Goal: Task Accomplishment & Management: Use online tool/utility

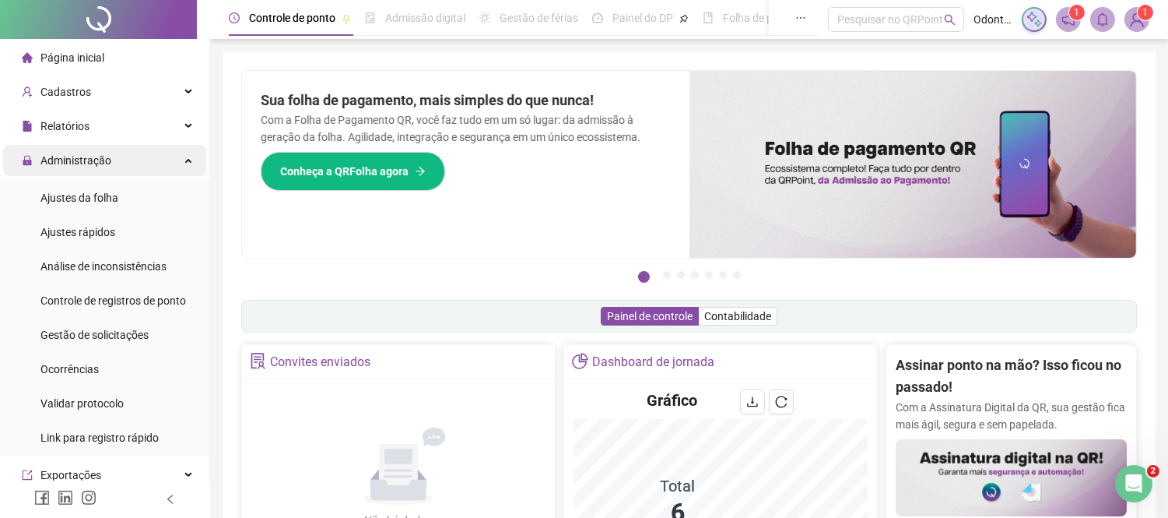
scroll to position [3, 0]
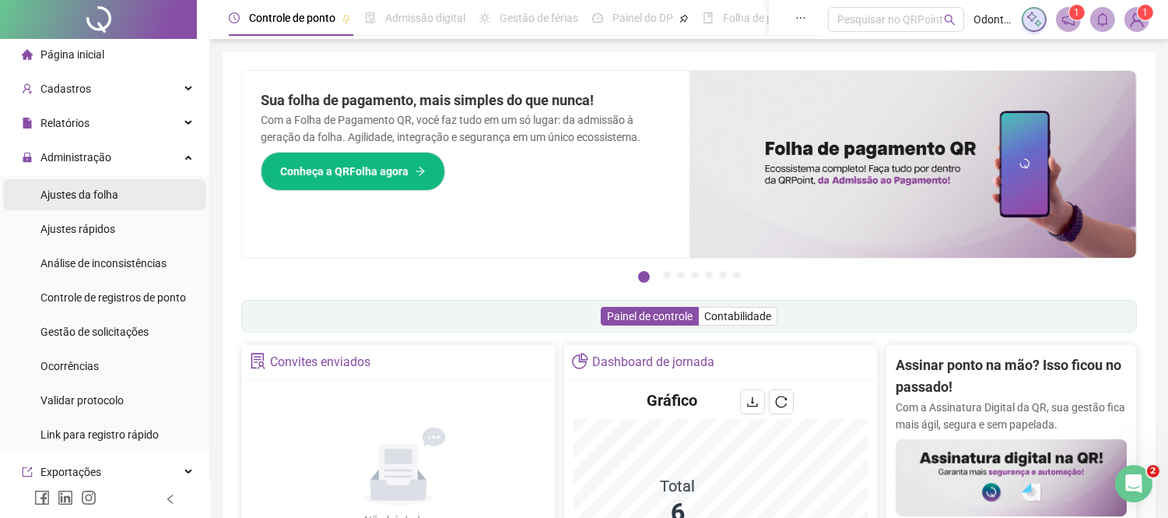
click at [100, 204] on div "Ajustes da folha" at bounding box center [79, 194] width 78 height 31
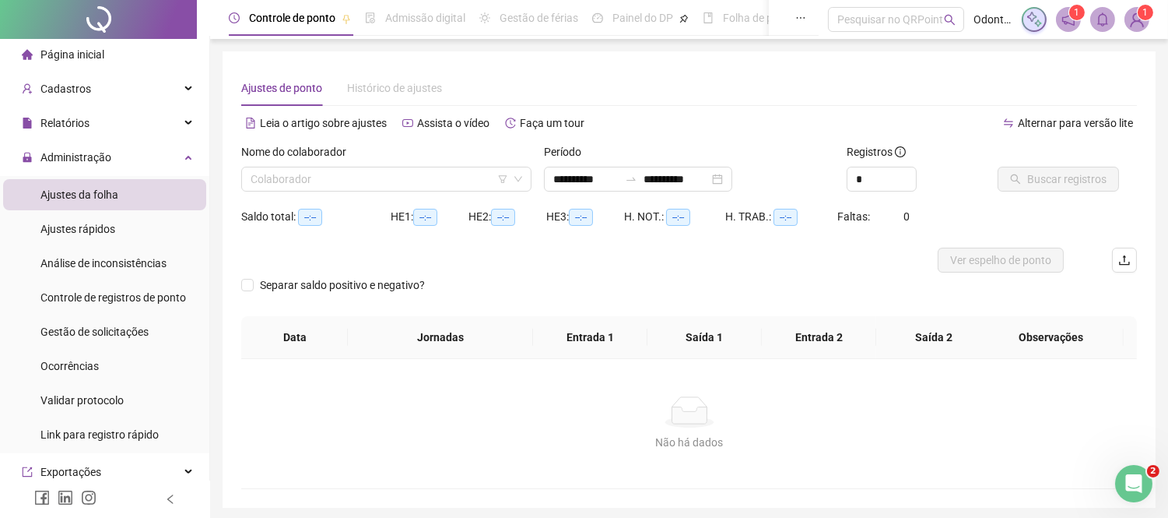
type input "**********"
click at [455, 177] on input "search" at bounding box center [380, 178] width 258 height 23
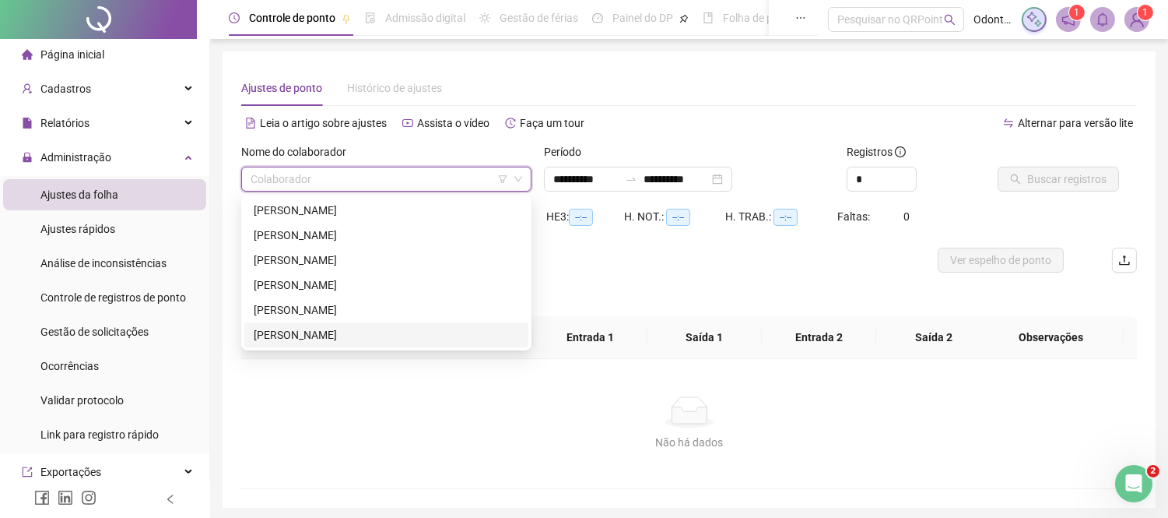
click at [374, 329] on div "[PERSON_NAME]" at bounding box center [386, 334] width 265 height 17
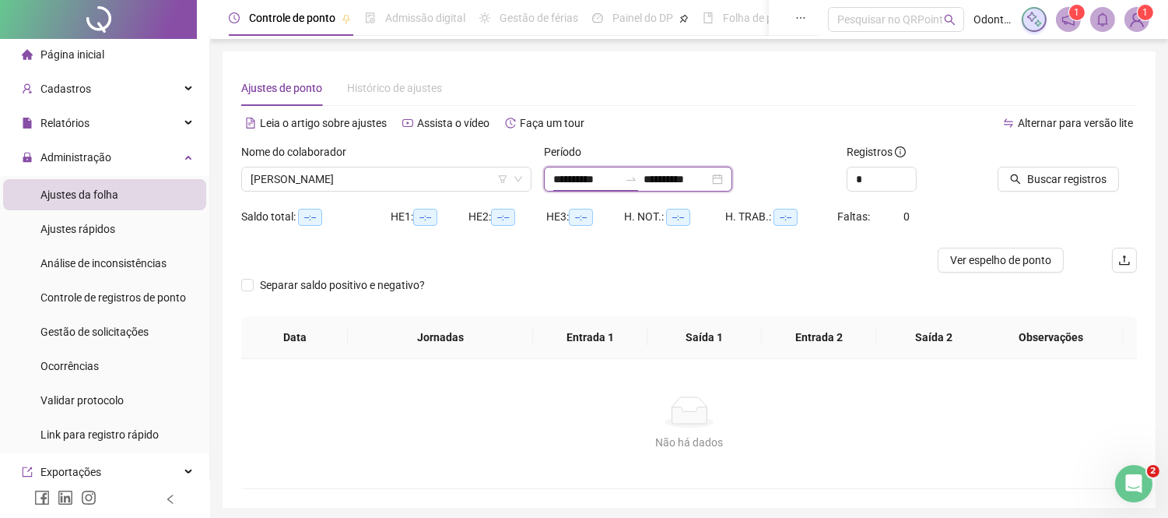
click at [579, 187] on input "**********" at bounding box center [585, 178] width 65 height 17
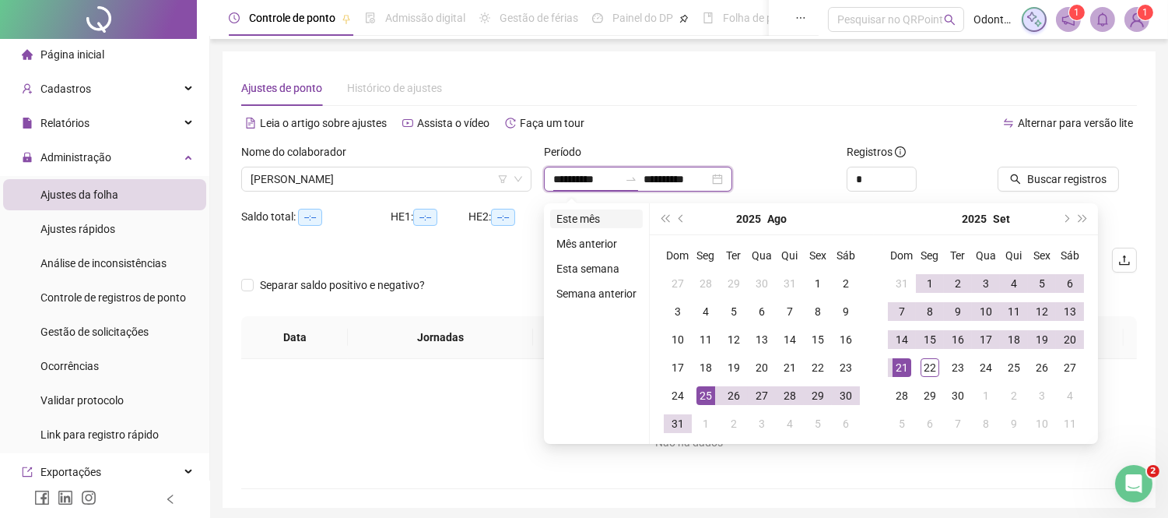
type input "**********"
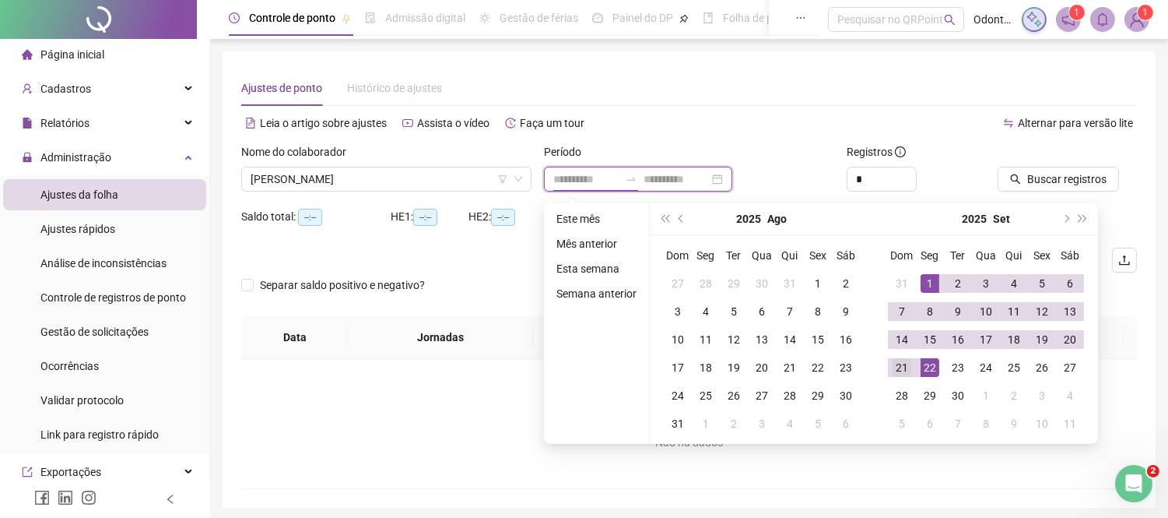
type input "**********"
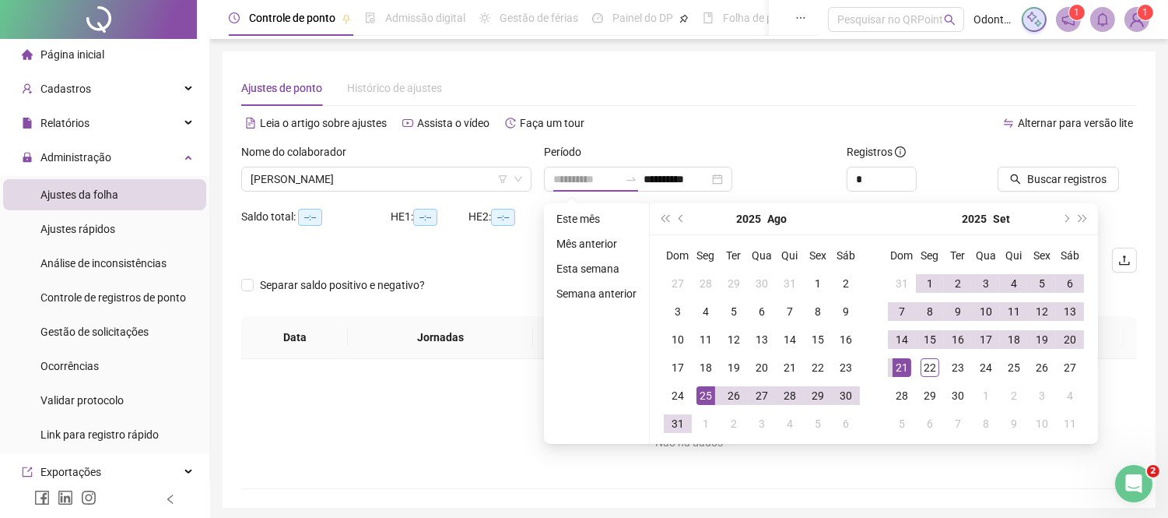
click at [704, 398] on div "25" at bounding box center [706, 395] width 19 height 19
type input "**********"
click at [921, 371] on div "22" at bounding box center [930, 367] width 19 height 19
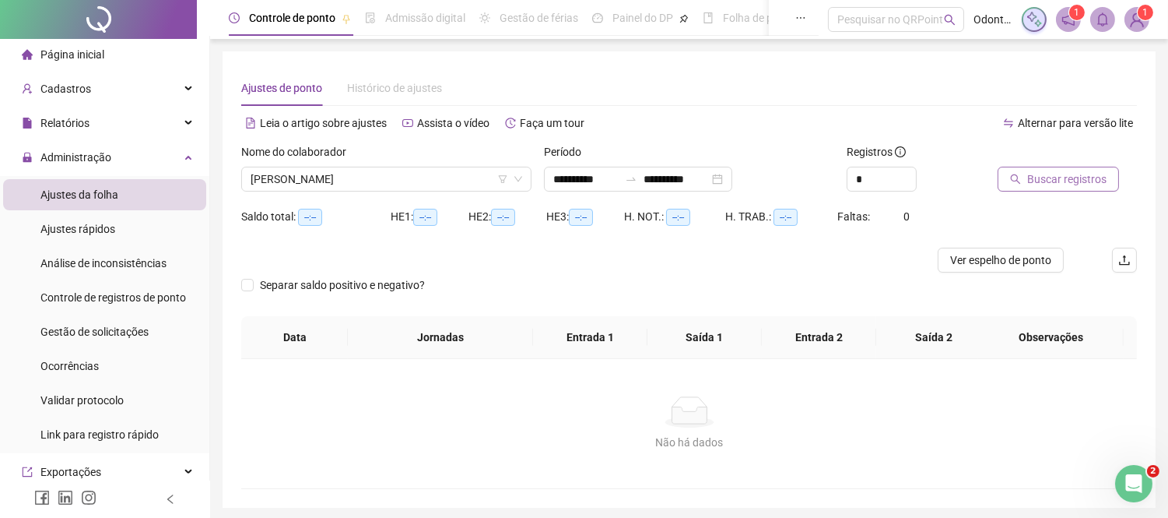
click at [1074, 176] on span "Buscar registros" at bounding box center [1066, 178] width 79 height 17
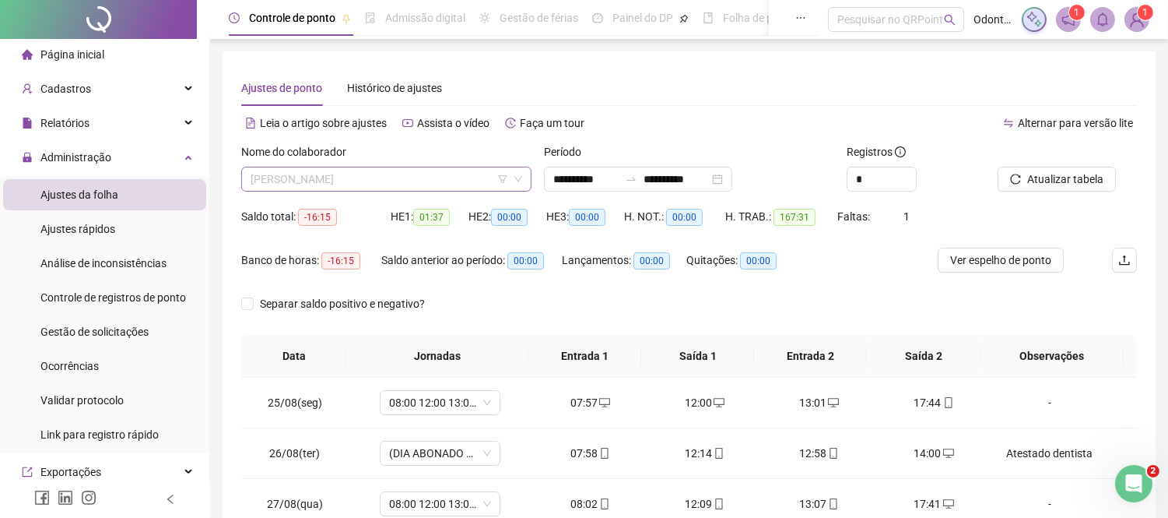
click at [336, 175] on span "[PERSON_NAME]" at bounding box center [387, 178] width 272 height 23
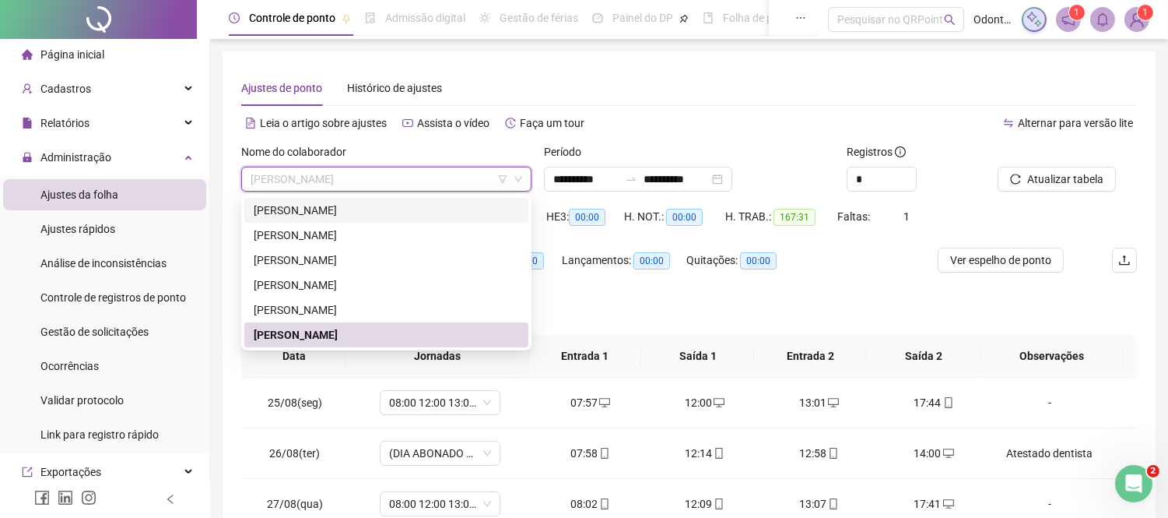
click at [371, 216] on div "[PERSON_NAME]" at bounding box center [386, 210] width 265 height 17
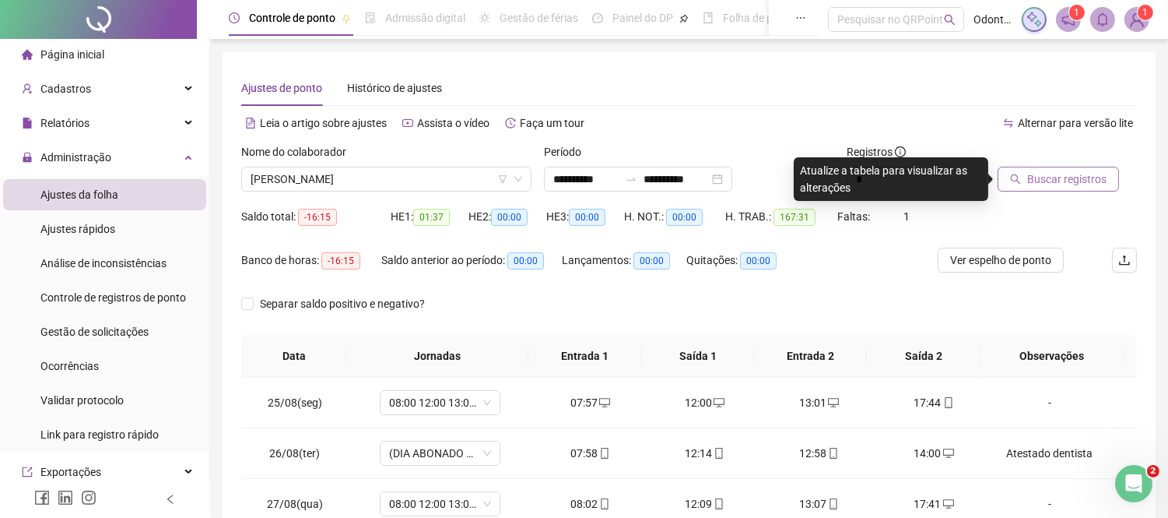
click at [1075, 184] on span "Buscar registros" at bounding box center [1066, 178] width 79 height 17
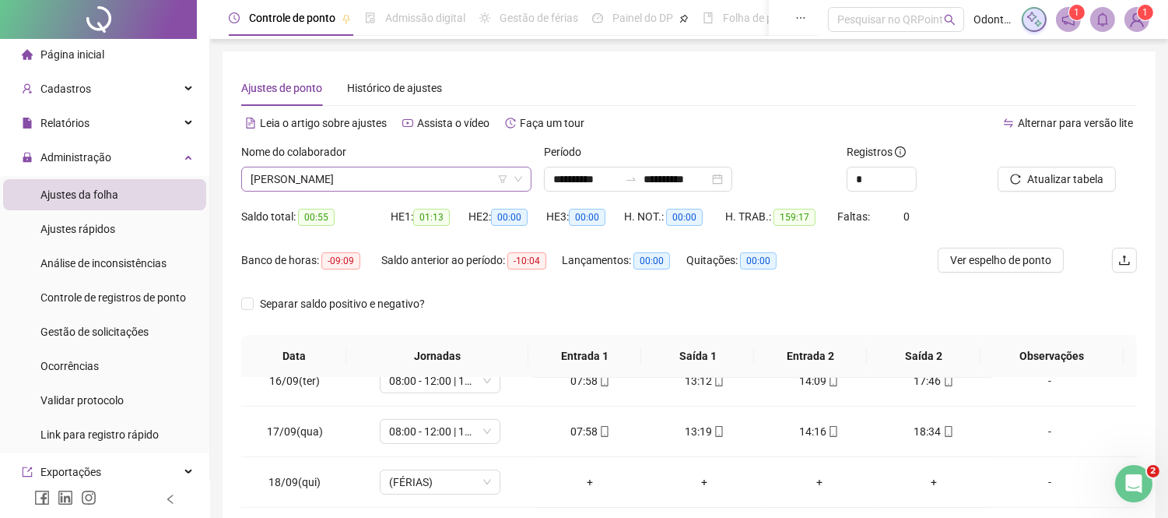
click at [448, 184] on span "[PERSON_NAME]" at bounding box center [387, 178] width 272 height 23
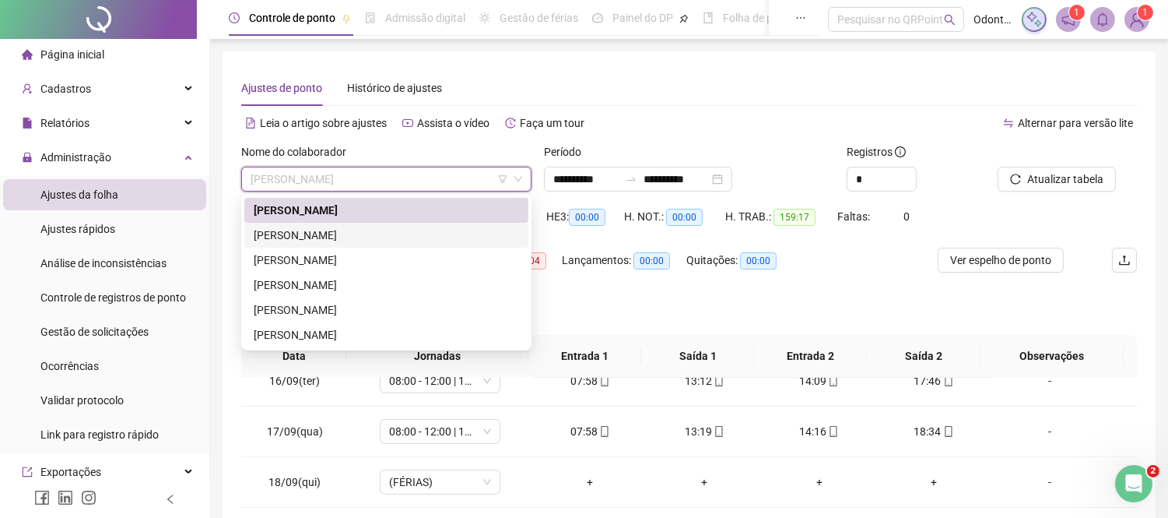
click at [429, 241] on div "[PERSON_NAME]" at bounding box center [386, 234] width 265 height 17
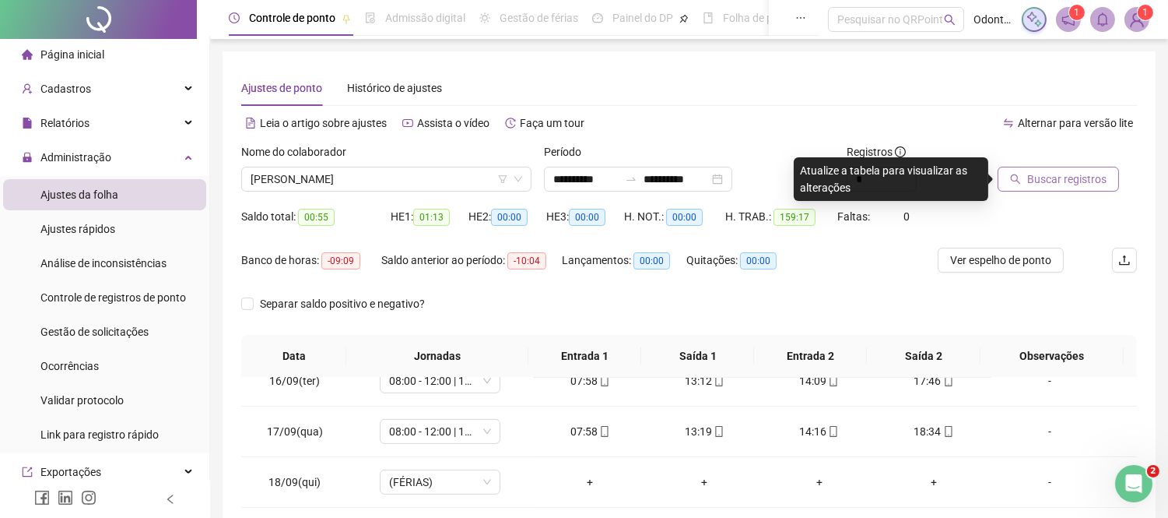
click at [1048, 181] on span "Buscar registros" at bounding box center [1066, 178] width 79 height 17
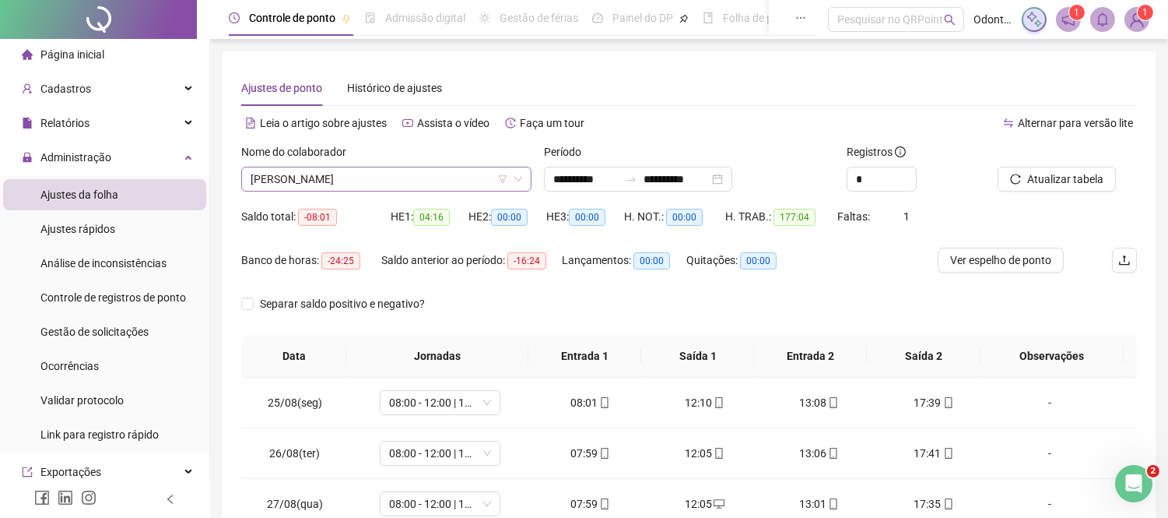
click at [409, 177] on span "[PERSON_NAME]" at bounding box center [387, 178] width 272 height 23
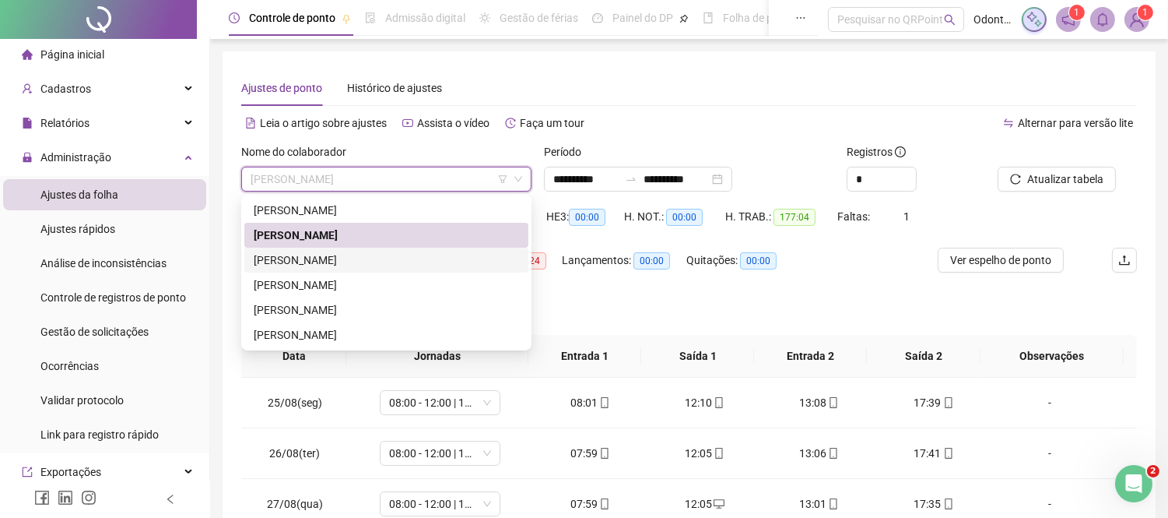
click at [363, 258] on div "[PERSON_NAME]" at bounding box center [386, 259] width 265 height 17
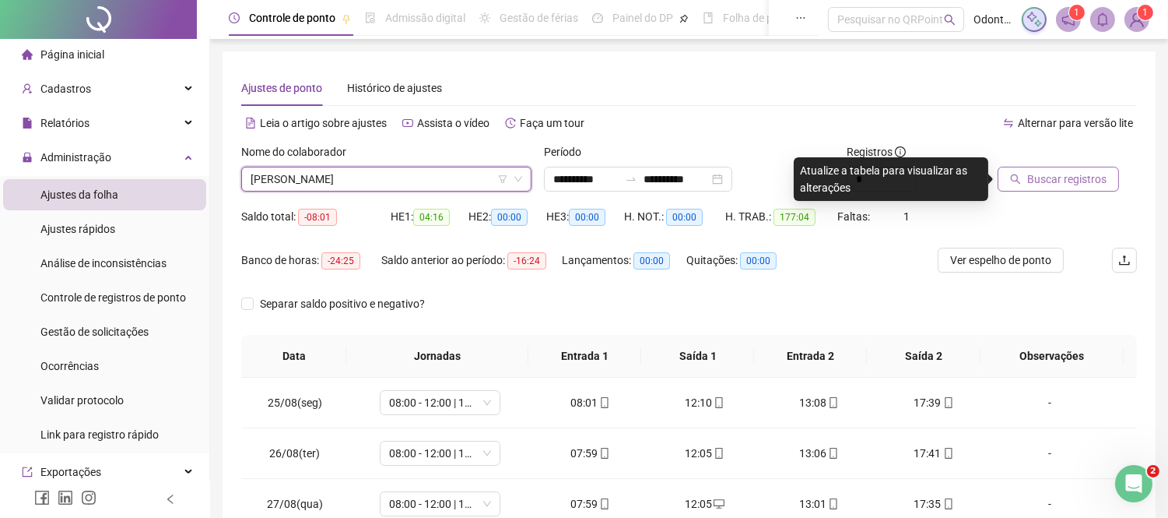
click at [1072, 184] on span "Buscar registros" at bounding box center [1066, 178] width 79 height 17
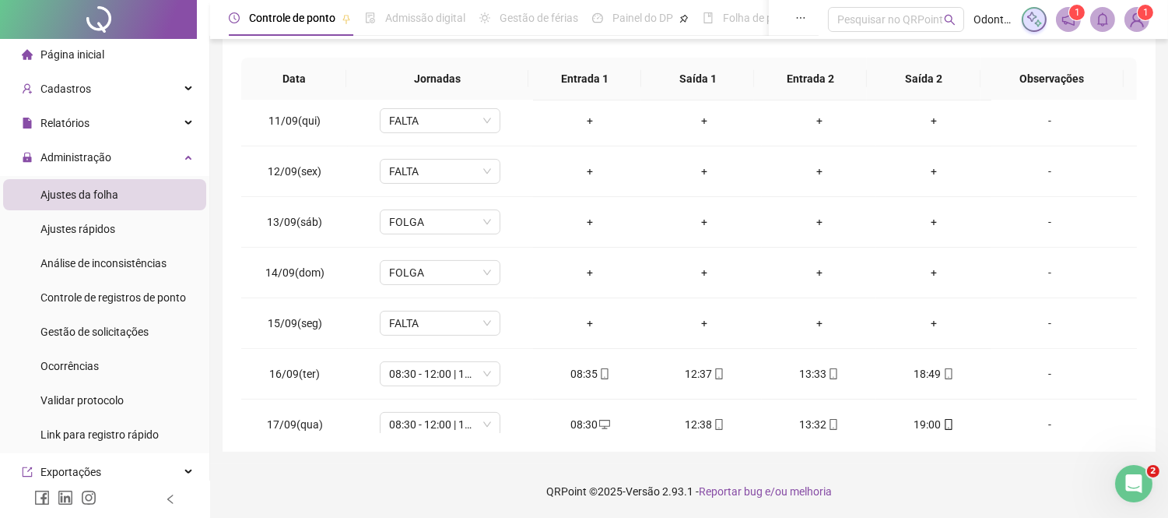
scroll to position [1136, 0]
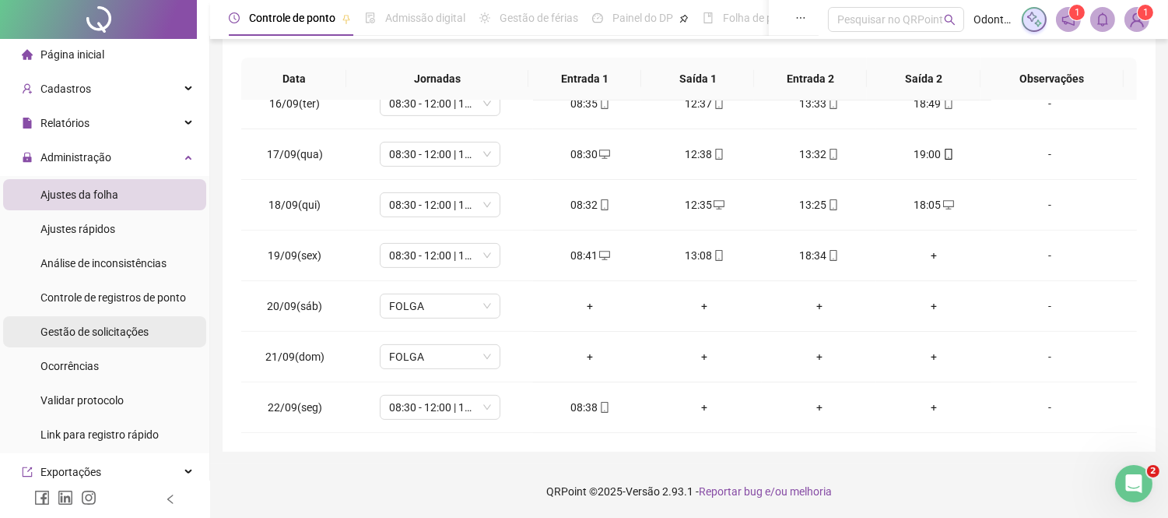
click at [106, 336] on span "Gestão de solicitações" at bounding box center [94, 331] width 108 height 12
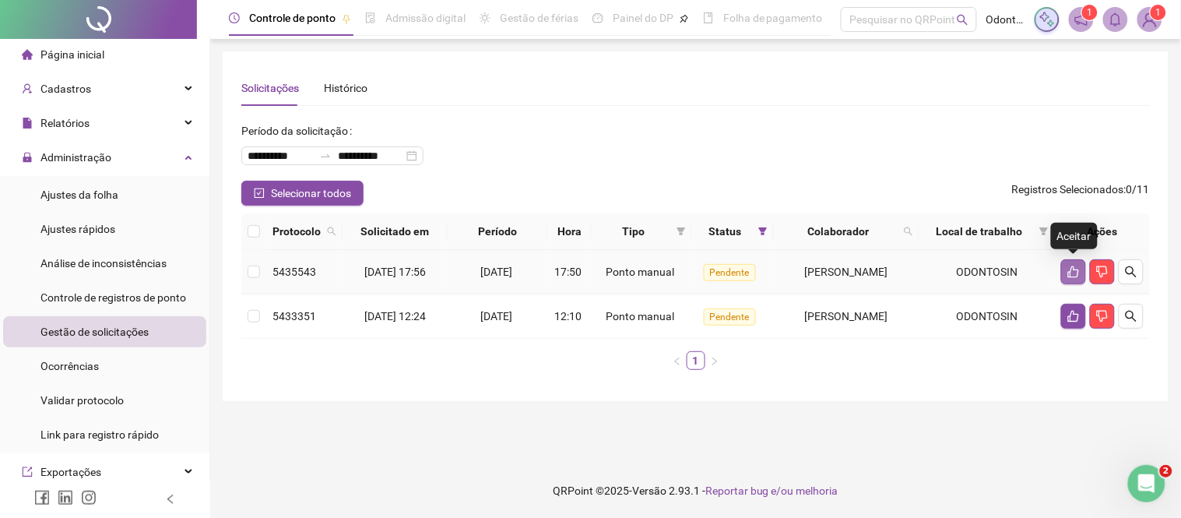
click at [1068, 276] on icon "like" at bounding box center [1073, 271] width 12 height 12
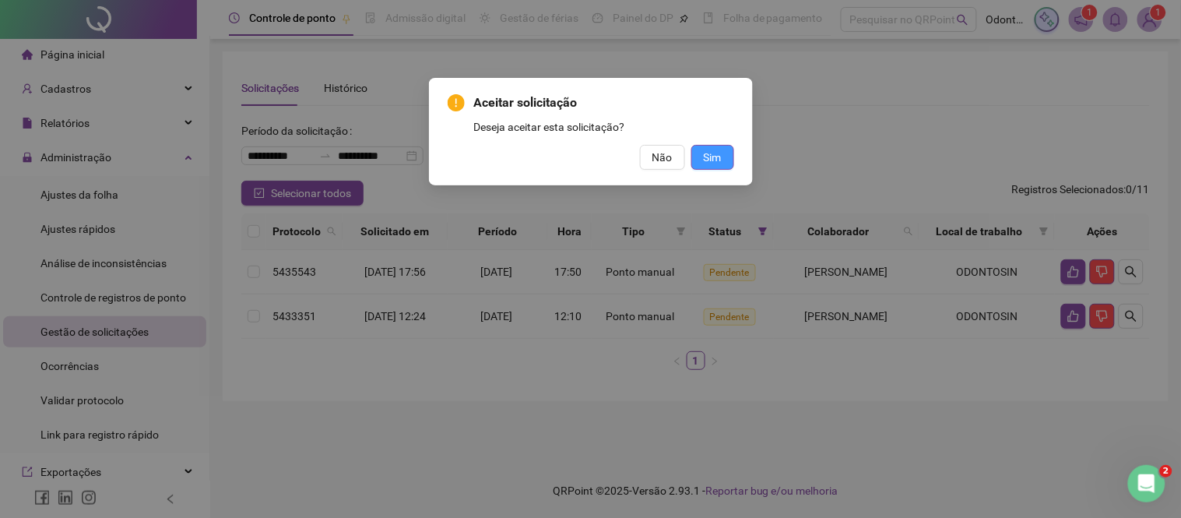
click at [712, 160] on span "Sim" at bounding box center [713, 157] width 18 height 17
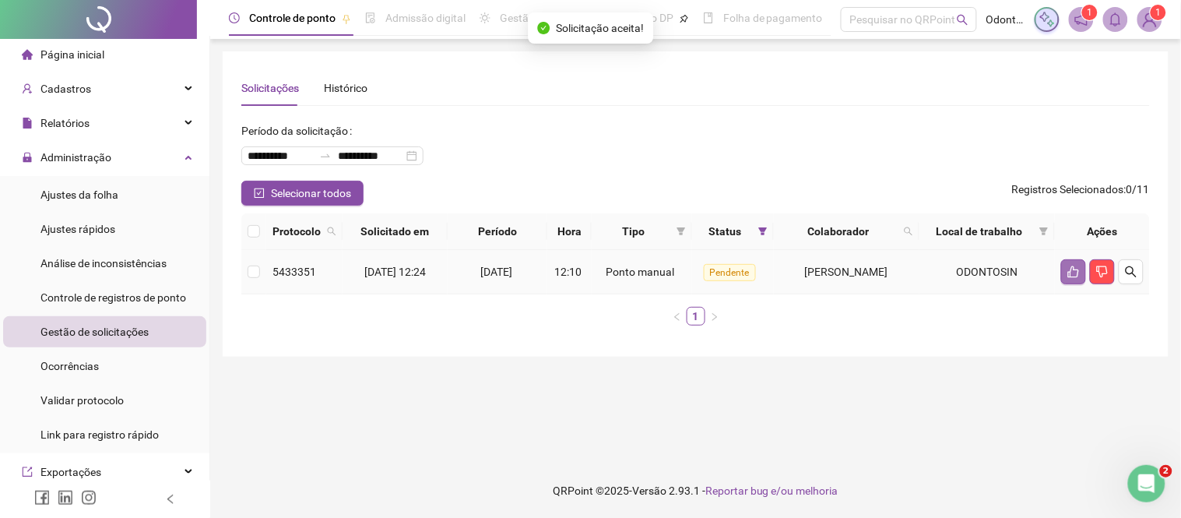
click at [1069, 278] on button "button" at bounding box center [1073, 271] width 25 height 25
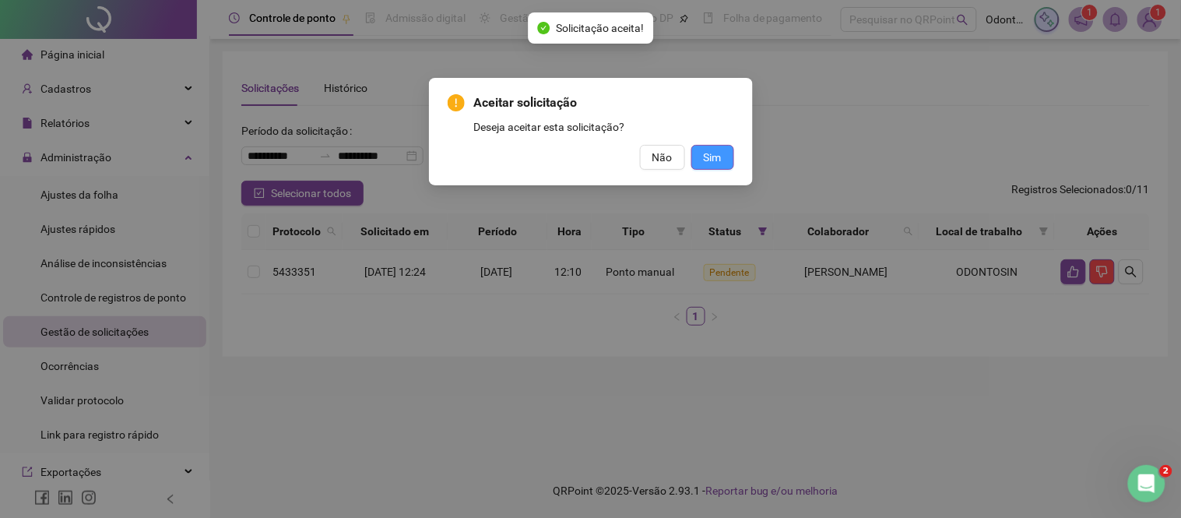
click at [718, 161] on span "Sim" at bounding box center [713, 157] width 18 height 17
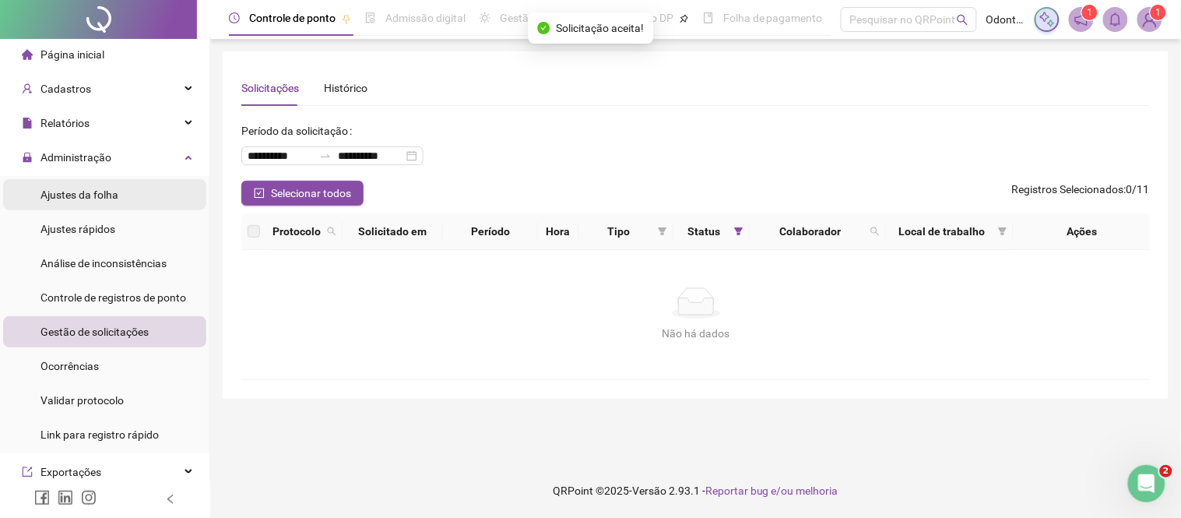
click at [82, 195] on span "Ajustes da folha" at bounding box center [79, 194] width 78 height 12
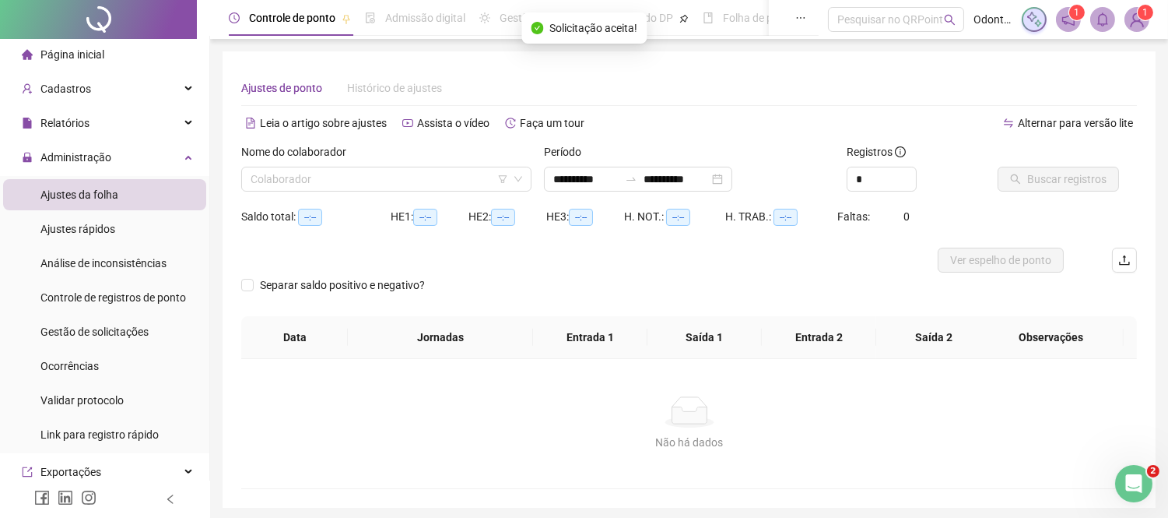
type input "**********"
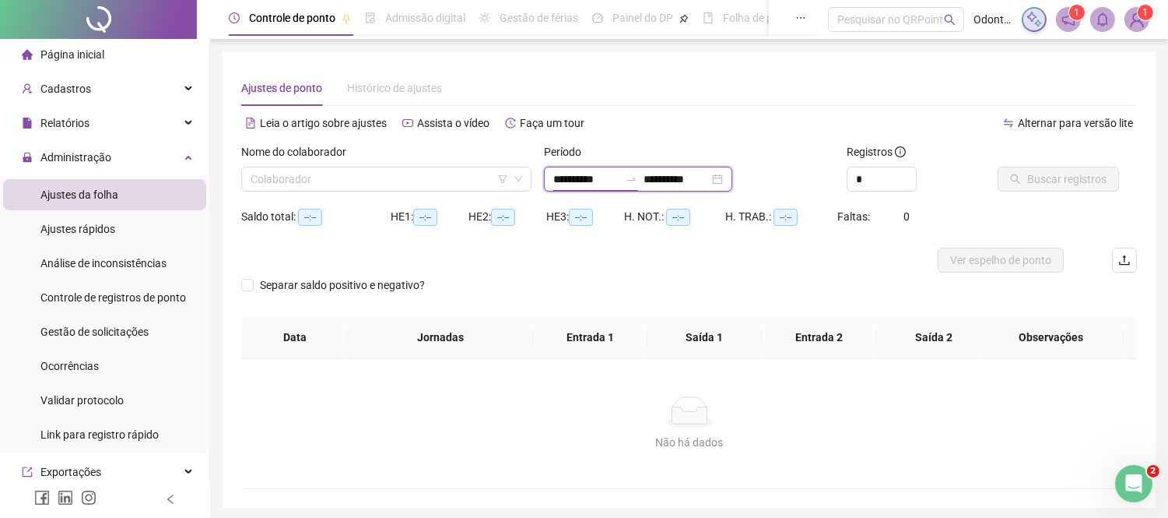
click at [577, 176] on input "**********" at bounding box center [585, 178] width 65 height 17
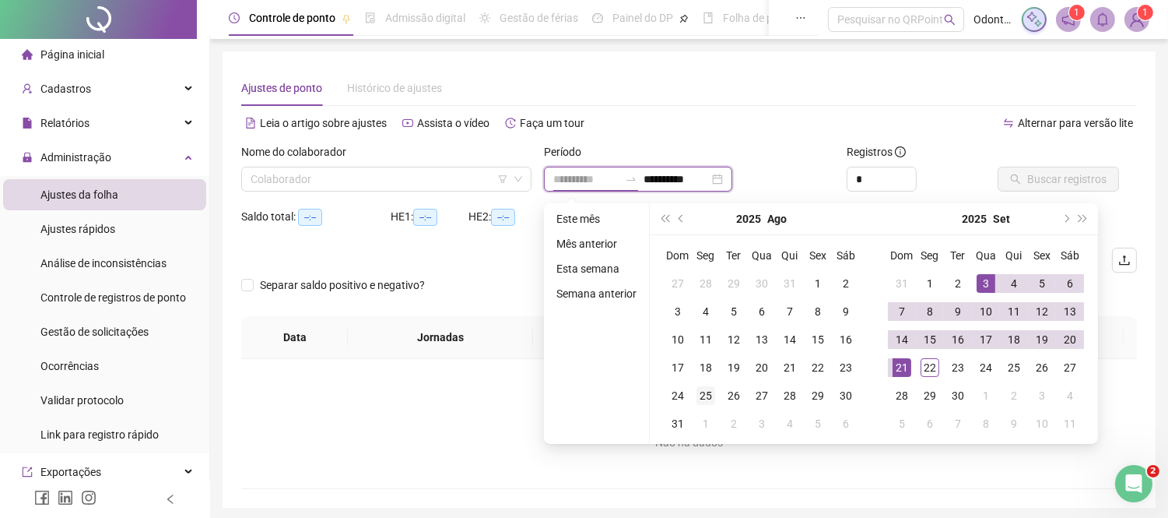
type input "**********"
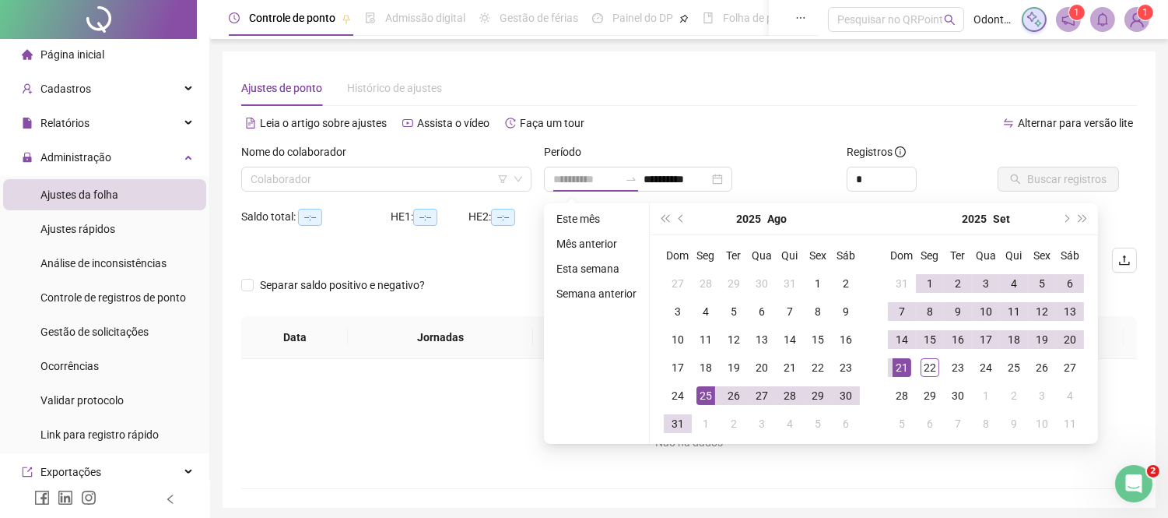
click at [704, 402] on div "25" at bounding box center [706, 395] width 19 height 19
type input "**********"
click at [925, 363] on div "22" at bounding box center [930, 367] width 19 height 19
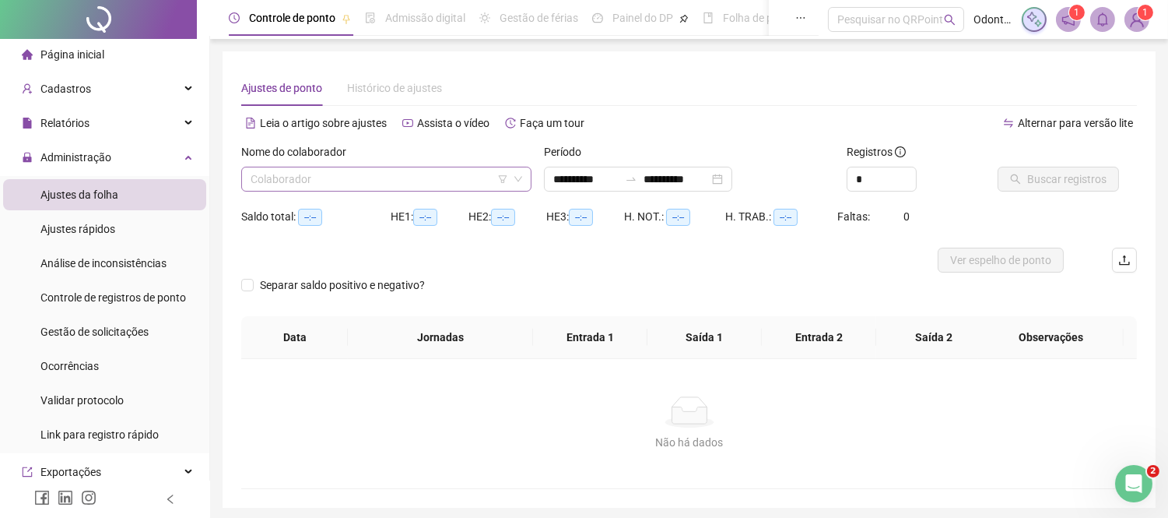
click at [374, 184] on input "search" at bounding box center [380, 178] width 258 height 23
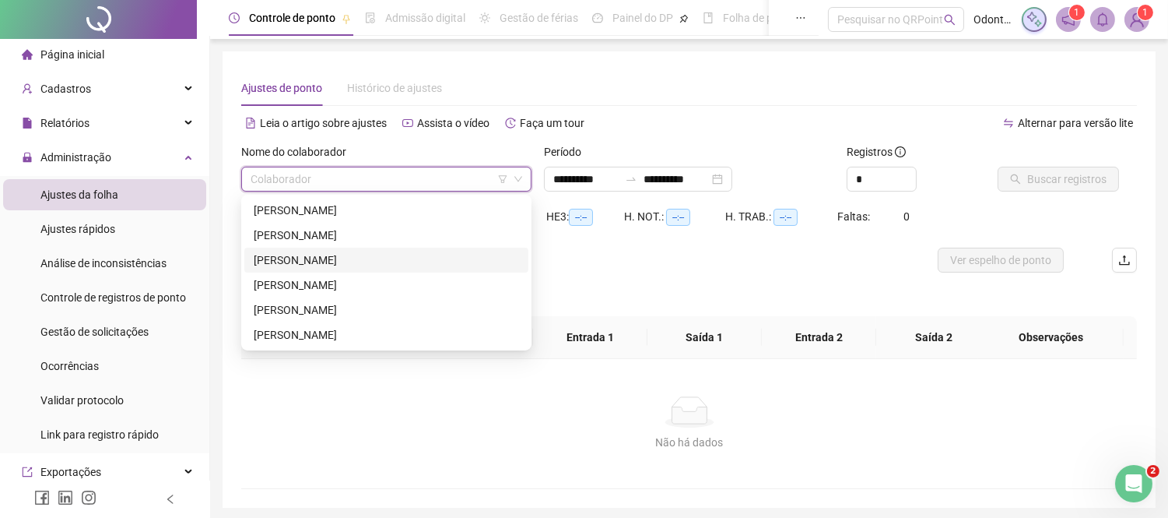
click at [344, 265] on div "[PERSON_NAME]" at bounding box center [386, 259] width 265 height 17
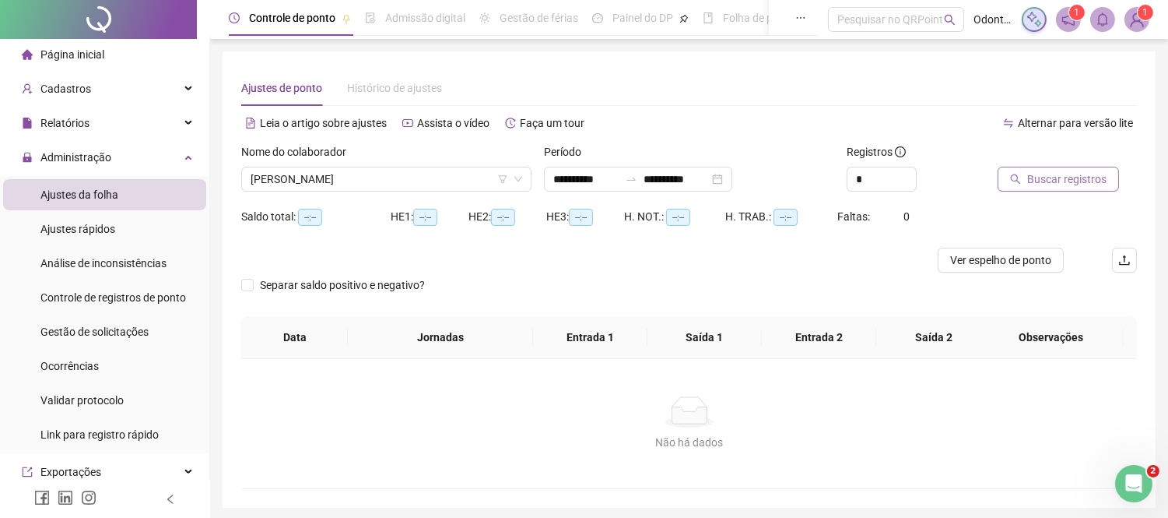
click at [1083, 170] on span "Buscar registros" at bounding box center [1066, 178] width 79 height 17
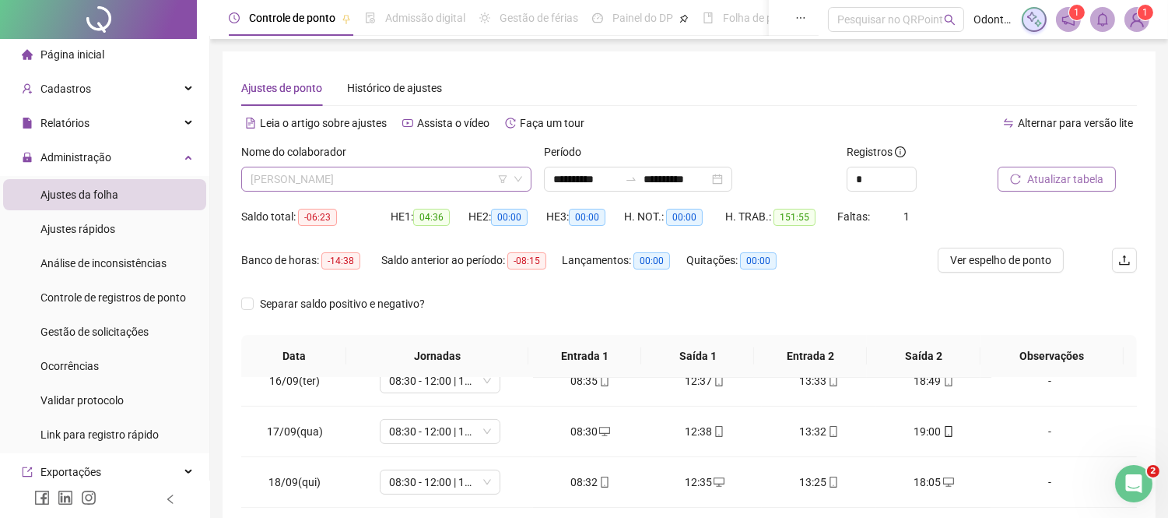
click at [416, 180] on span "[PERSON_NAME]" at bounding box center [387, 178] width 272 height 23
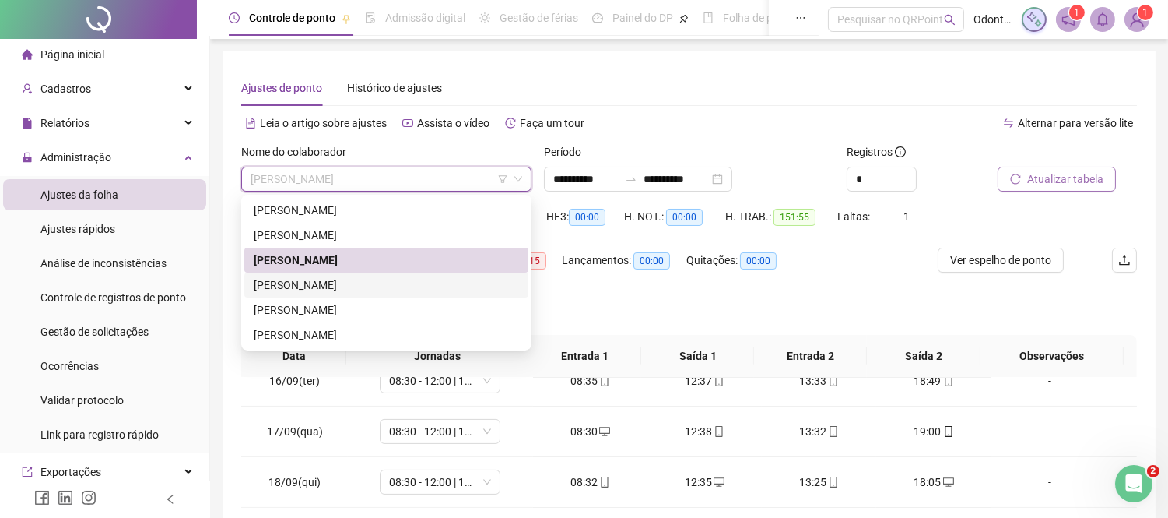
click at [342, 296] on div "[PERSON_NAME]" at bounding box center [386, 284] width 284 height 25
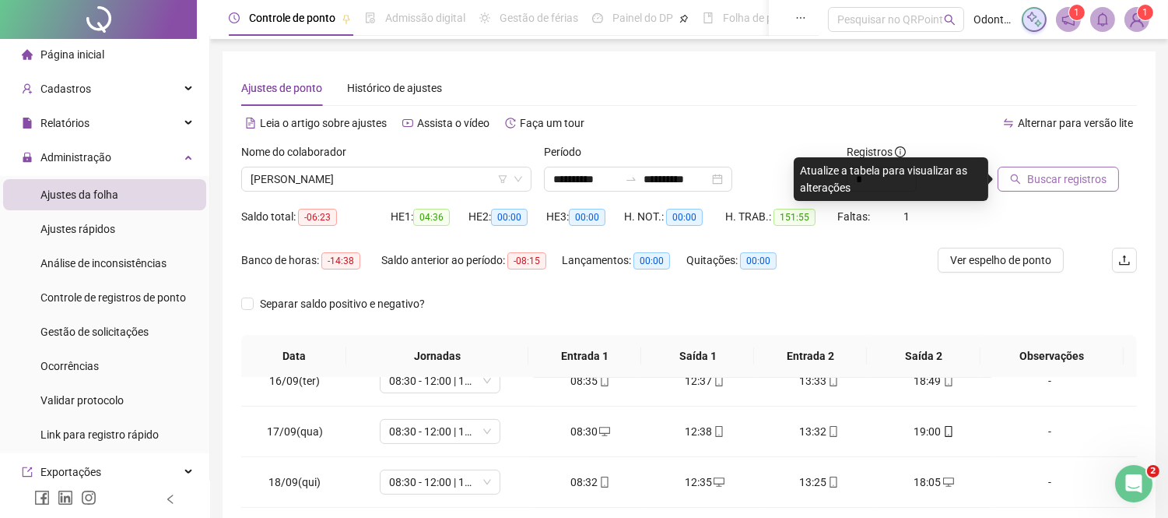
click at [1030, 172] on span "Buscar registros" at bounding box center [1066, 178] width 79 height 17
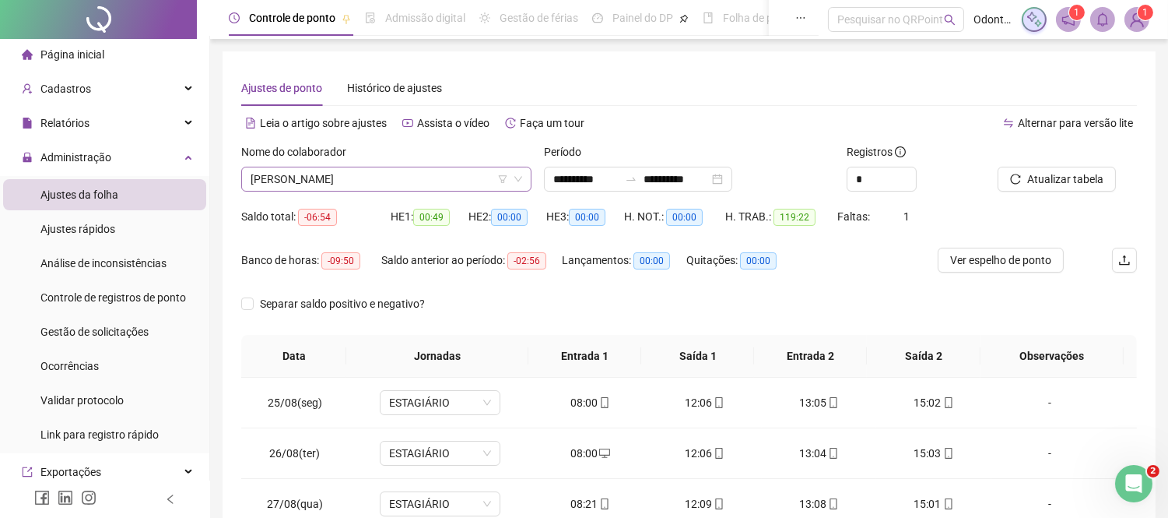
click at [384, 167] on span "[PERSON_NAME]" at bounding box center [387, 178] width 272 height 23
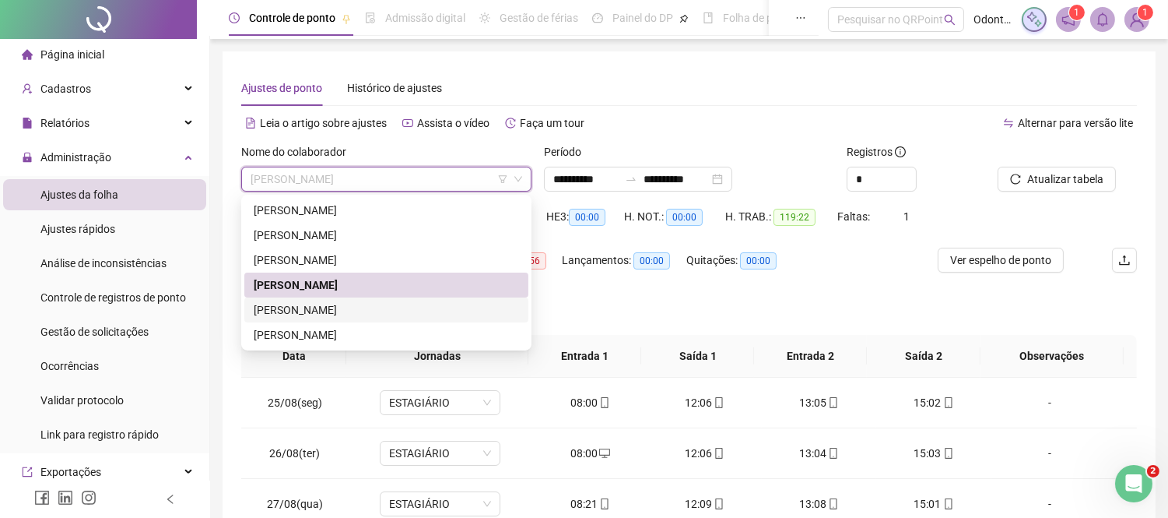
click at [332, 313] on div "[PERSON_NAME]" at bounding box center [386, 309] width 265 height 17
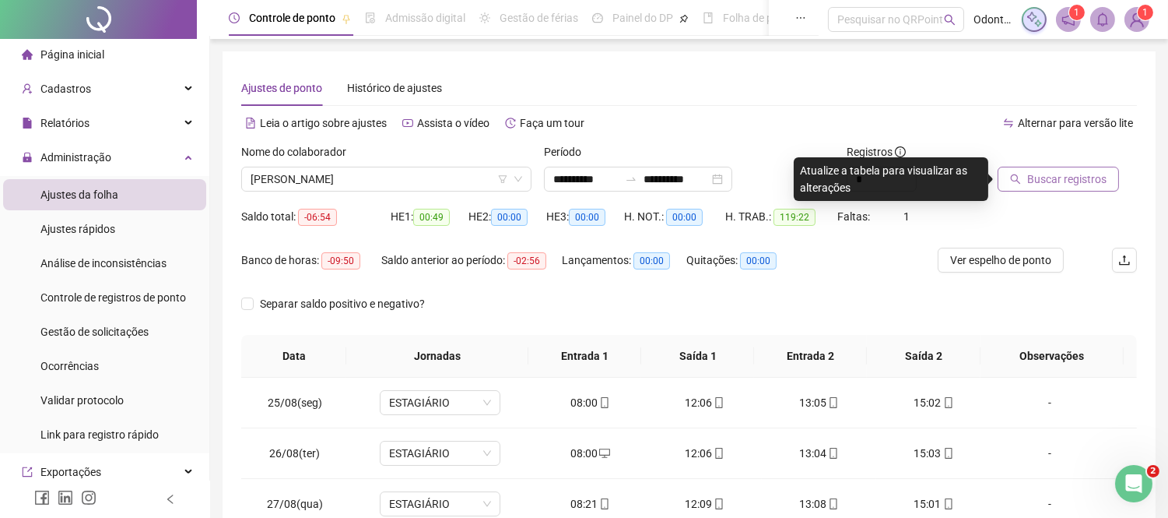
click at [1048, 184] on span "Buscar registros" at bounding box center [1066, 178] width 79 height 17
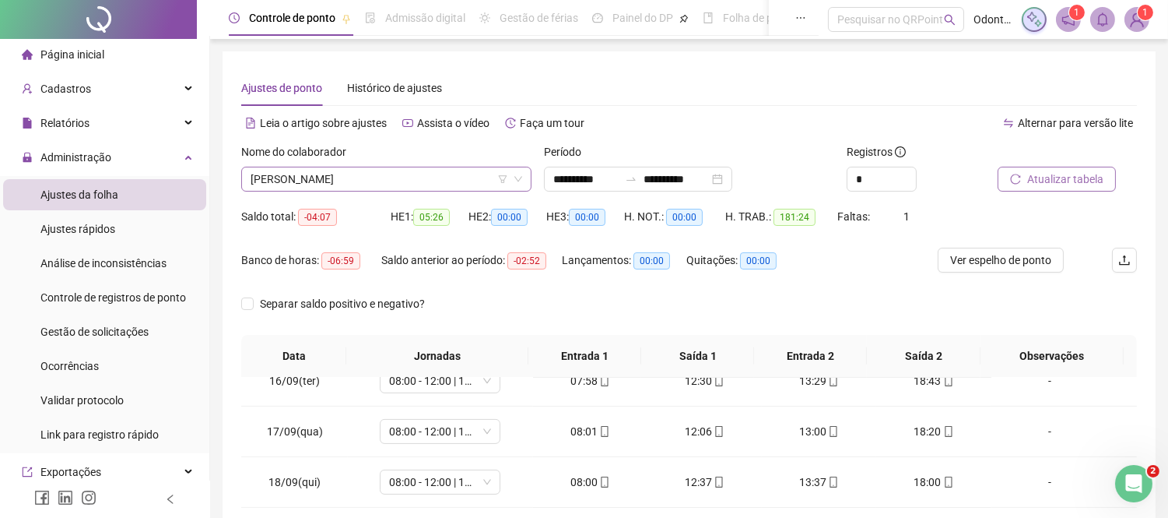
click at [405, 179] on span "[PERSON_NAME]" at bounding box center [387, 178] width 272 height 23
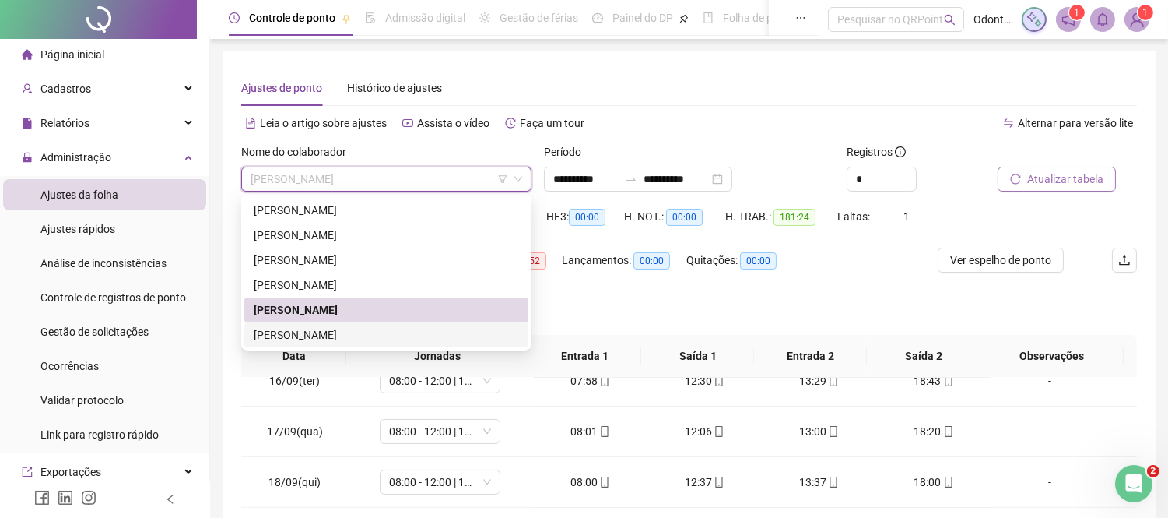
click at [336, 339] on div "[PERSON_NAME]" at bounding box center [386, 334] width 265 height 17
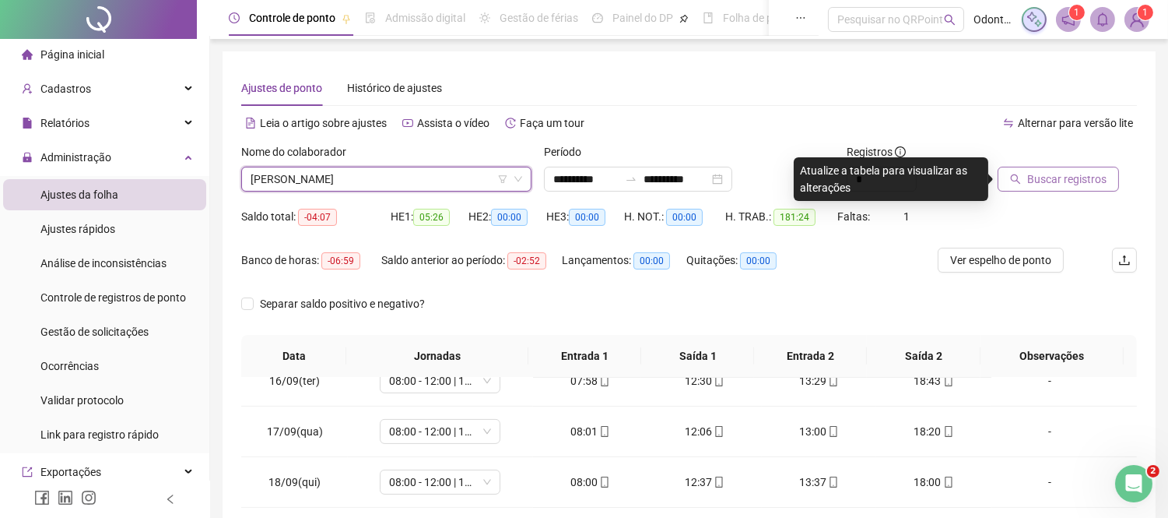
click at [1049, 172] on span "Buscar registros" at bounding box center [1066, 178] width 79 height 17
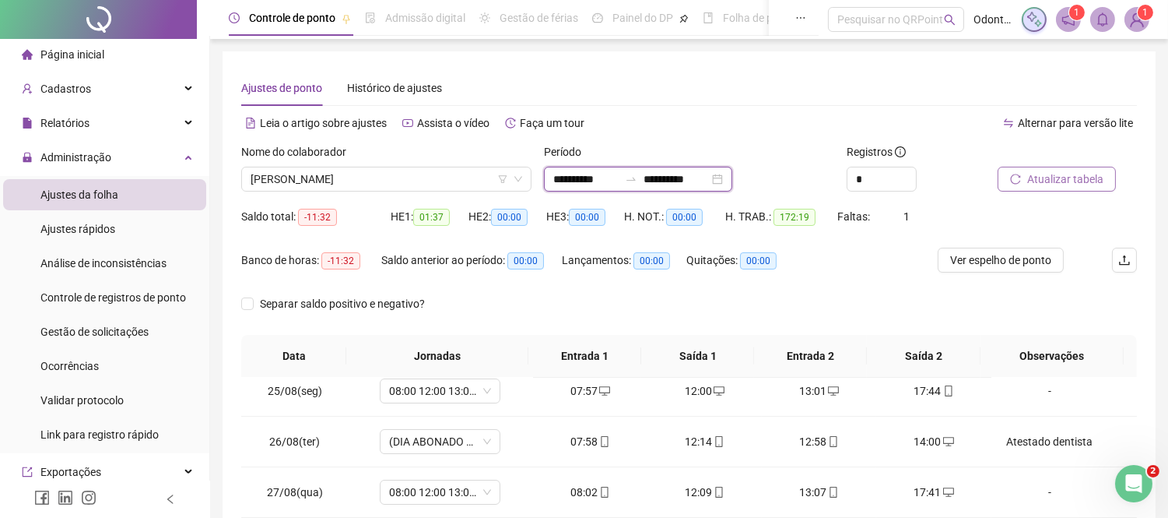
click at [609, 172] on input "**********" at bounding box center [585, 178] width 65 height 17
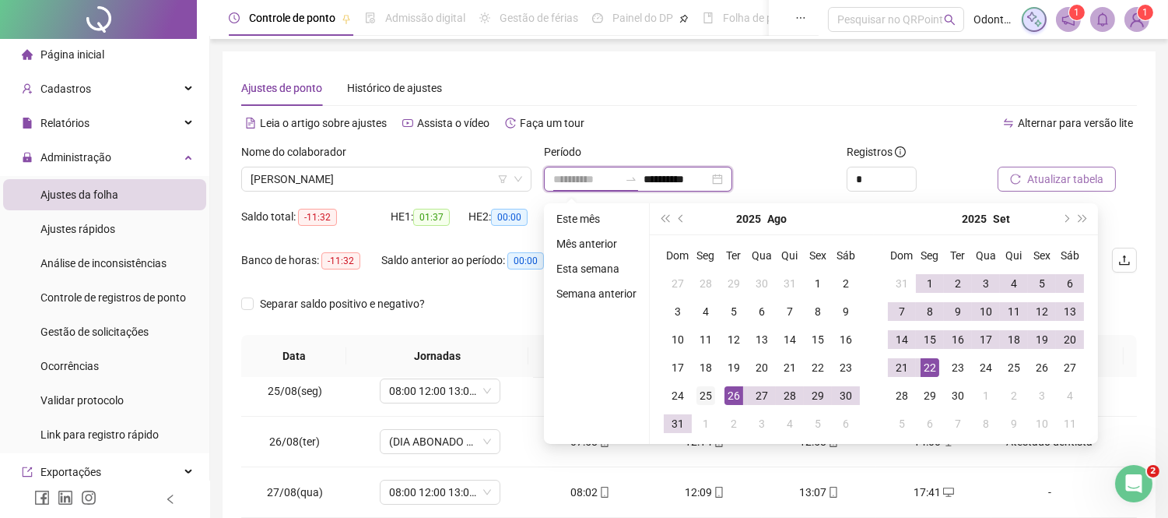
type input "**********"
click at [709, 394] on div "25" at bounding box center [706, 395] width 19 height 19
type input "**********"
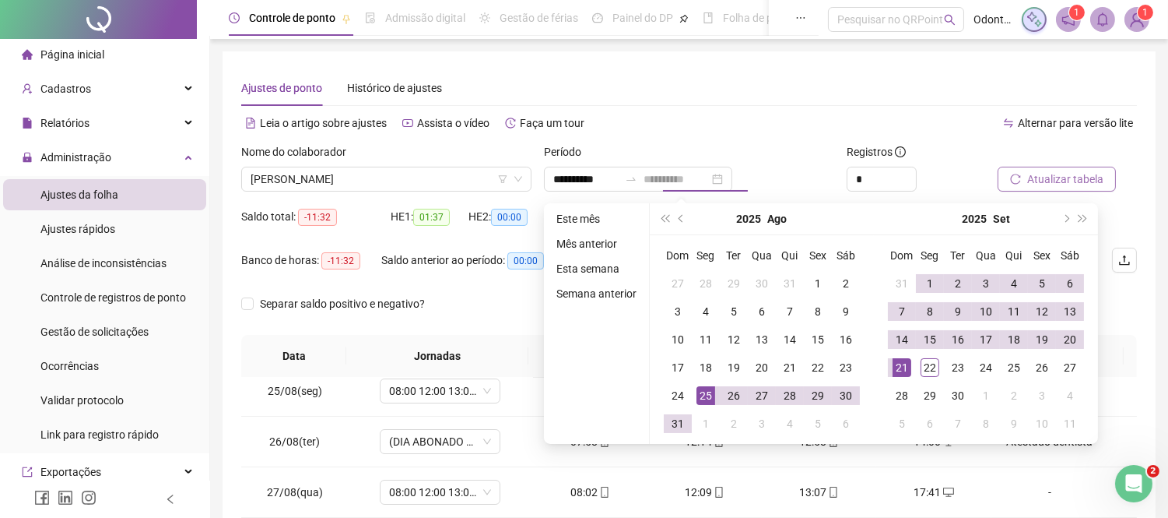
click at [893, 363] on div "21" at bounding box center [902, 367] width 19 height 19
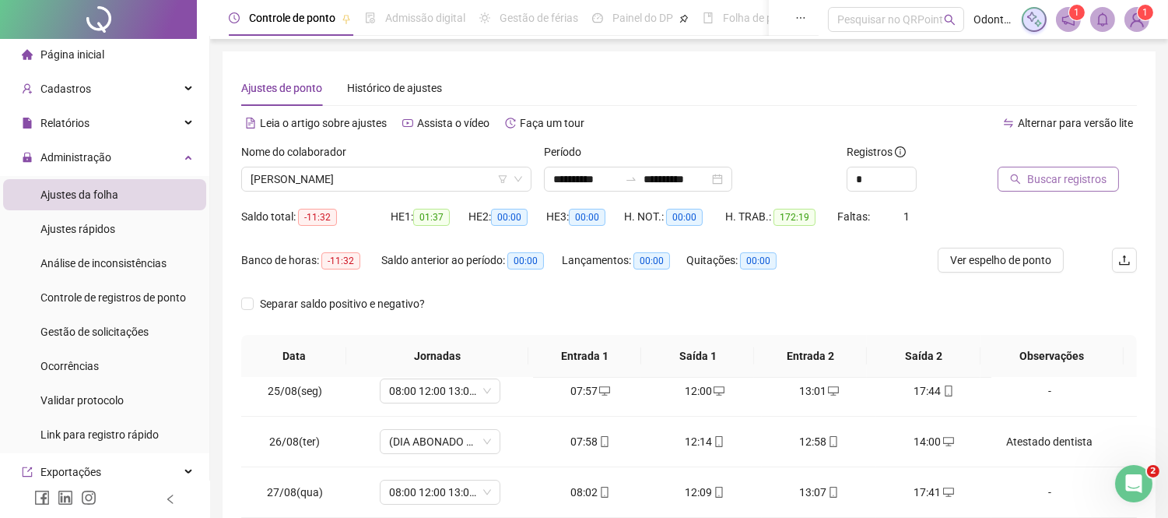
click at [1085, 174] on span "Buscar registros" at bounding box center [1066, 178] width 79 height 17
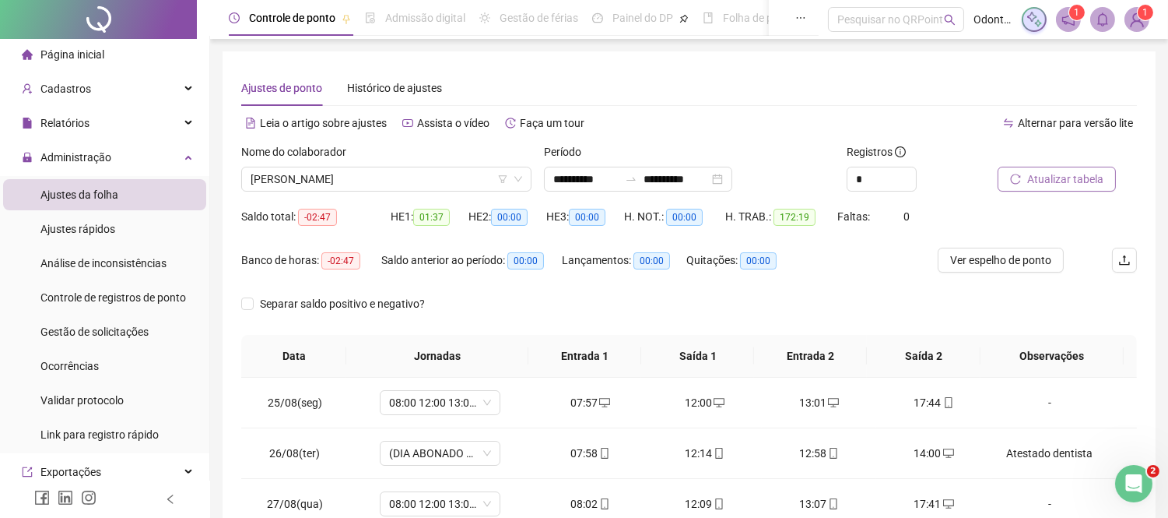
click at [367, 162] on div "Nome do colaborador" at bounding box center [386, 154] width 290 height 23
click at [360, 188] on span "[PERSON_NAME]" at bounding box center [387, 178] width 272 height 23
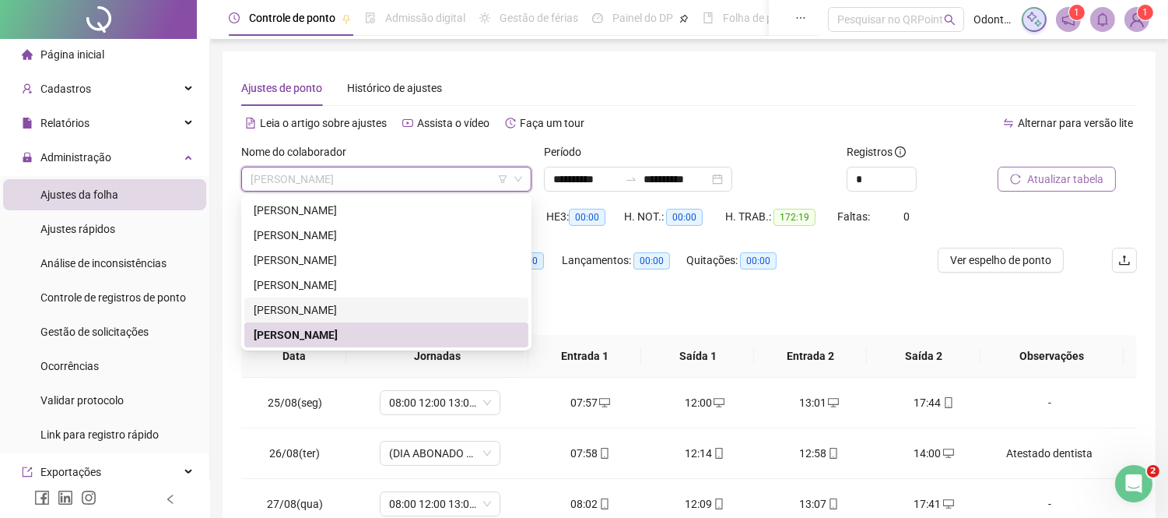
click at [343, 309] on div "[PERSON_NAME]" at bounding box center [386, 309] width 265 height 17
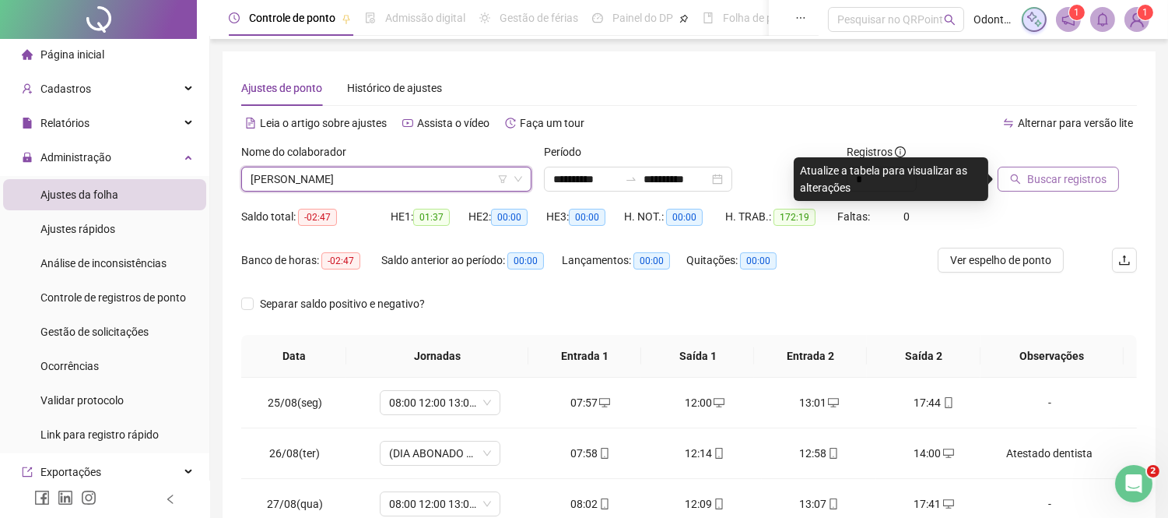
click at [1099, 179] on span "Buscar registros" at bounding box center [1066, 178] width 79 height 17
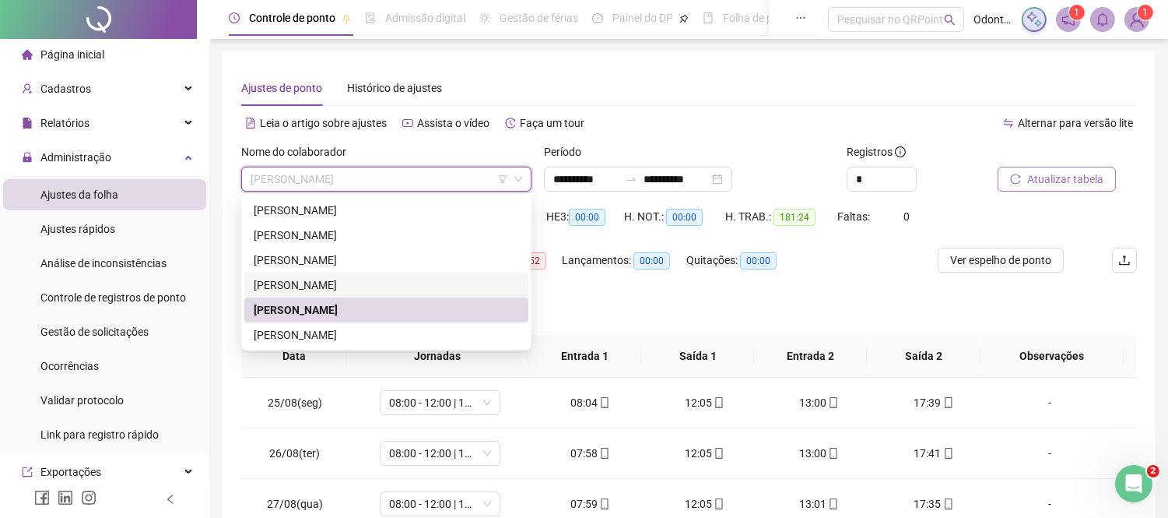
click at [301, 279] on div "[PERSON_NAME]" at bounding box center [386, 284] width 265 height 17
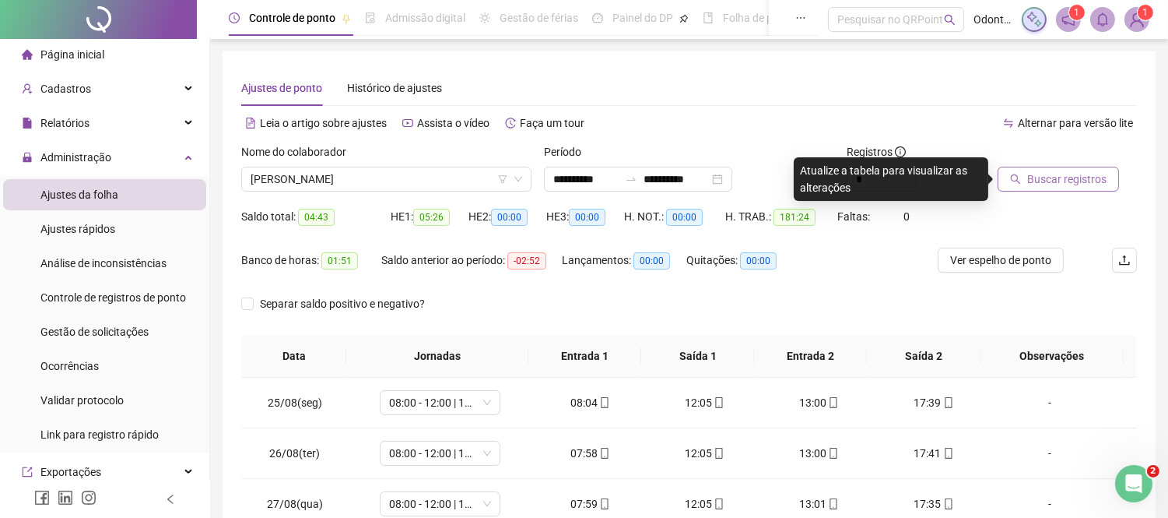
click at [1034, 174] on span "Buscar registros" at bounding box center [1066, 178] width 79 height 17
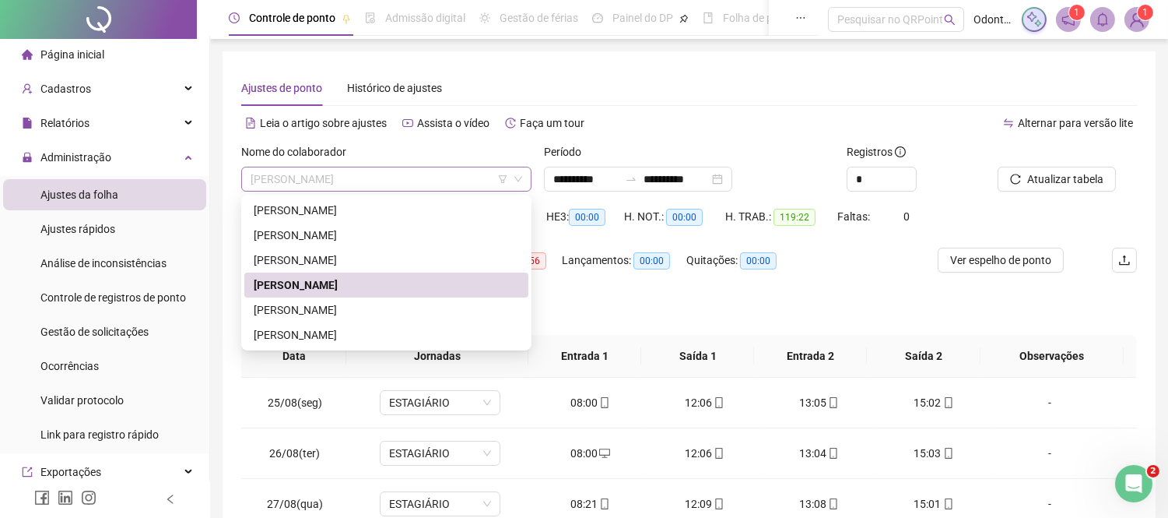
click at [390, 188] on span "[PERSON_NAME]" at bounding box center [387, 178] width 272 height 23
click at [351, 255] on div "[PERSON_NAME]" at bounding box center [386, 259] width 265 height 17
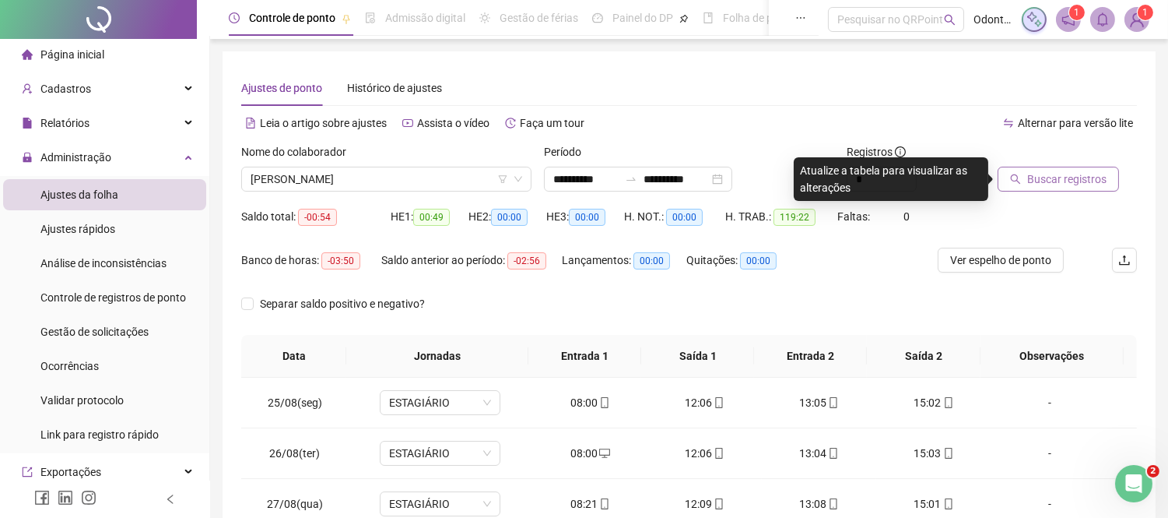
click at [1009, 183] on button "Buscar registros" at bounding box center [1058, 179] width 121 height 25
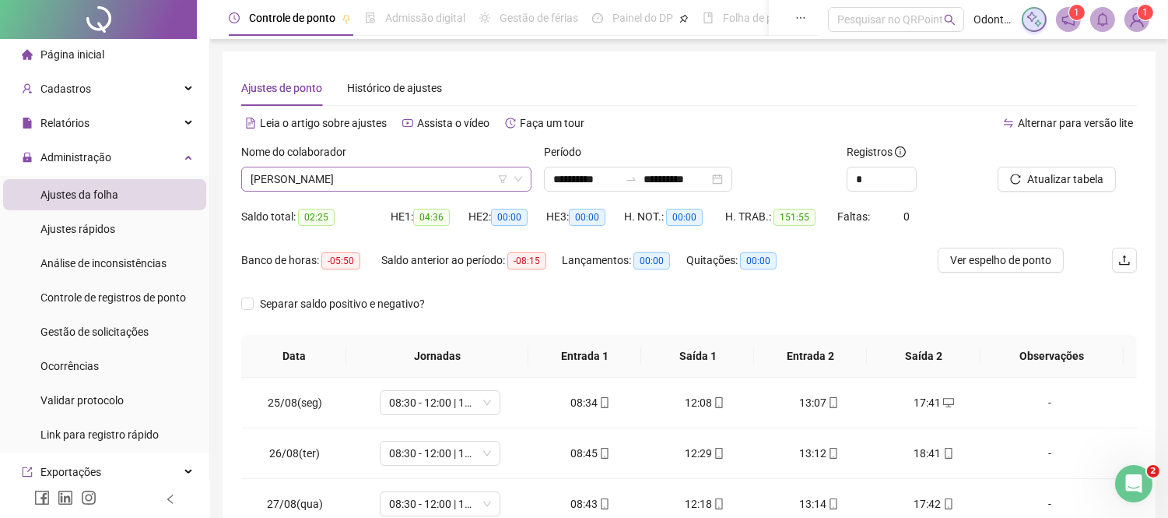
click at [293, 176] on span "[PERSON_NAME]" at bounding box center [387, 178] width 272 height 23
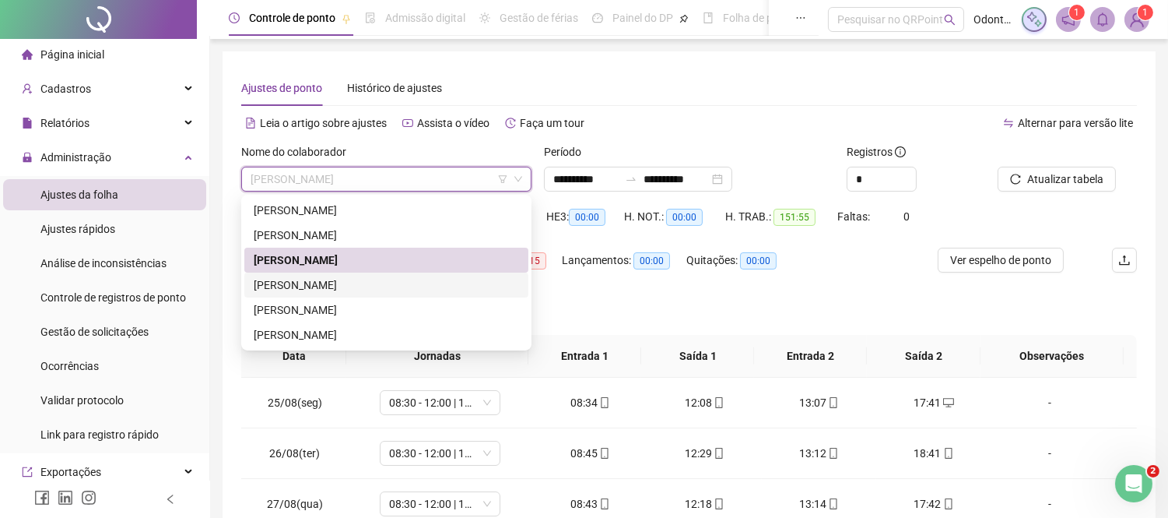
click at [315, 281] on div "[PERSON_NAME]" at bounding box center [386, 284] width 265 height 17
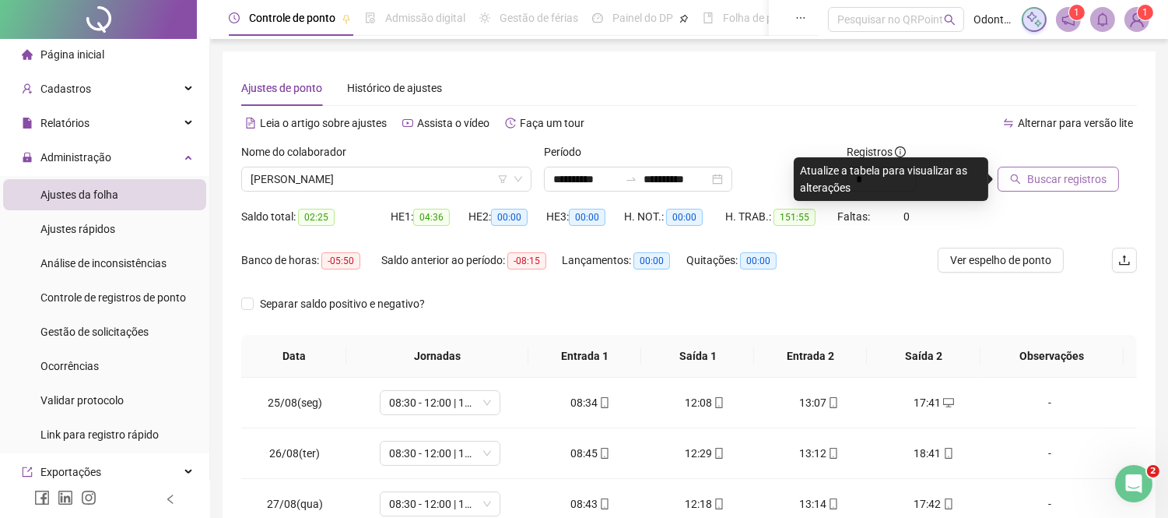
click at [1048, 185] on span "Buscar registros" at bounding box center [1066, 178] width 79 height 17
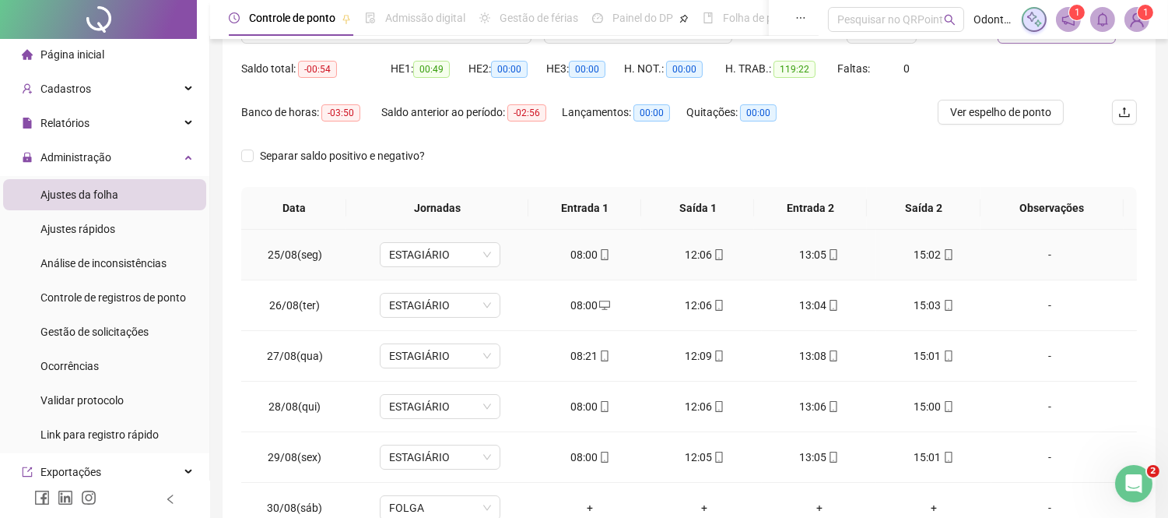
scroll to position [173, 0]
